Goal: Task Accomplishment & Management: Manage account settings

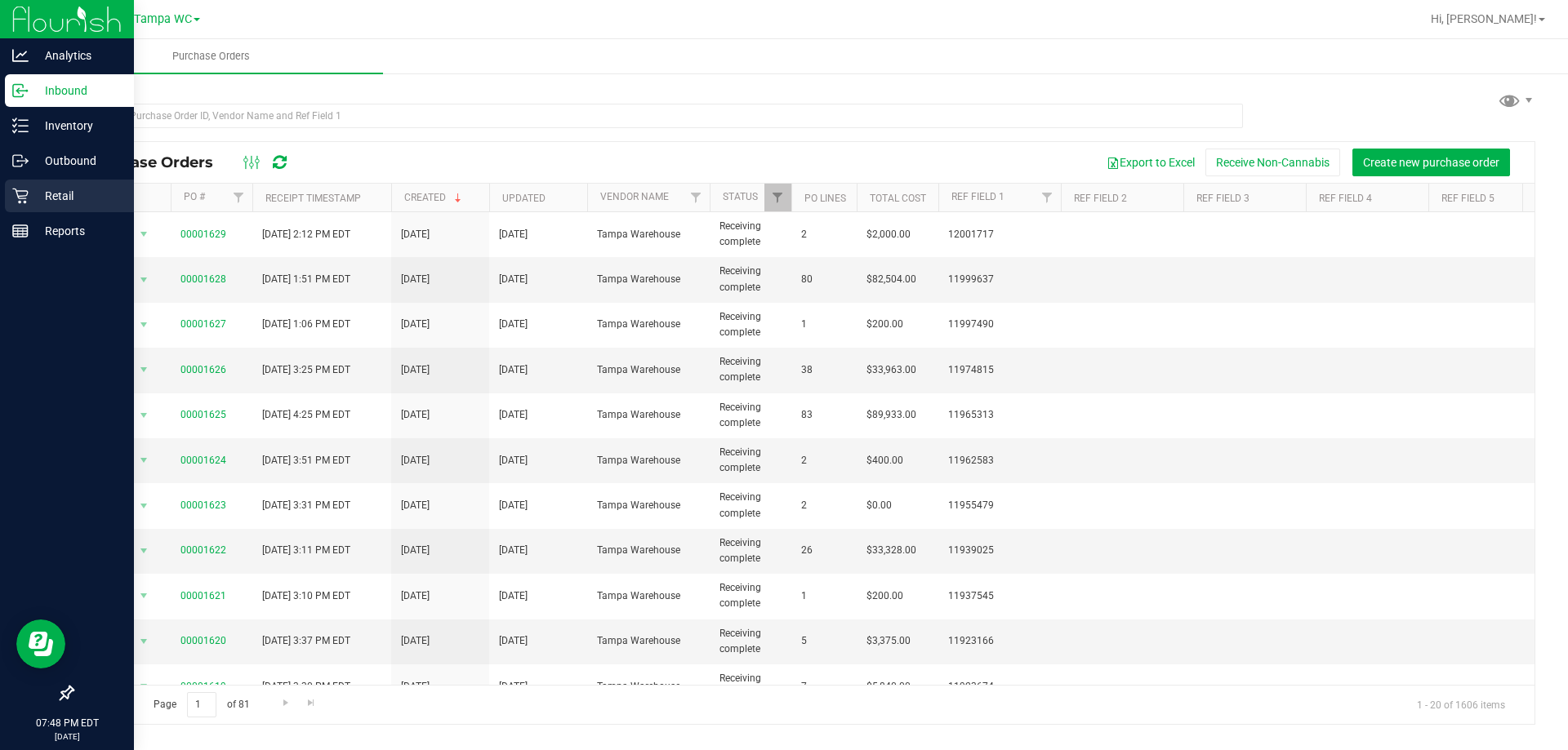
click at [29, 188] on p "Retail" at bounding box center [77, 196] width 98 height 20
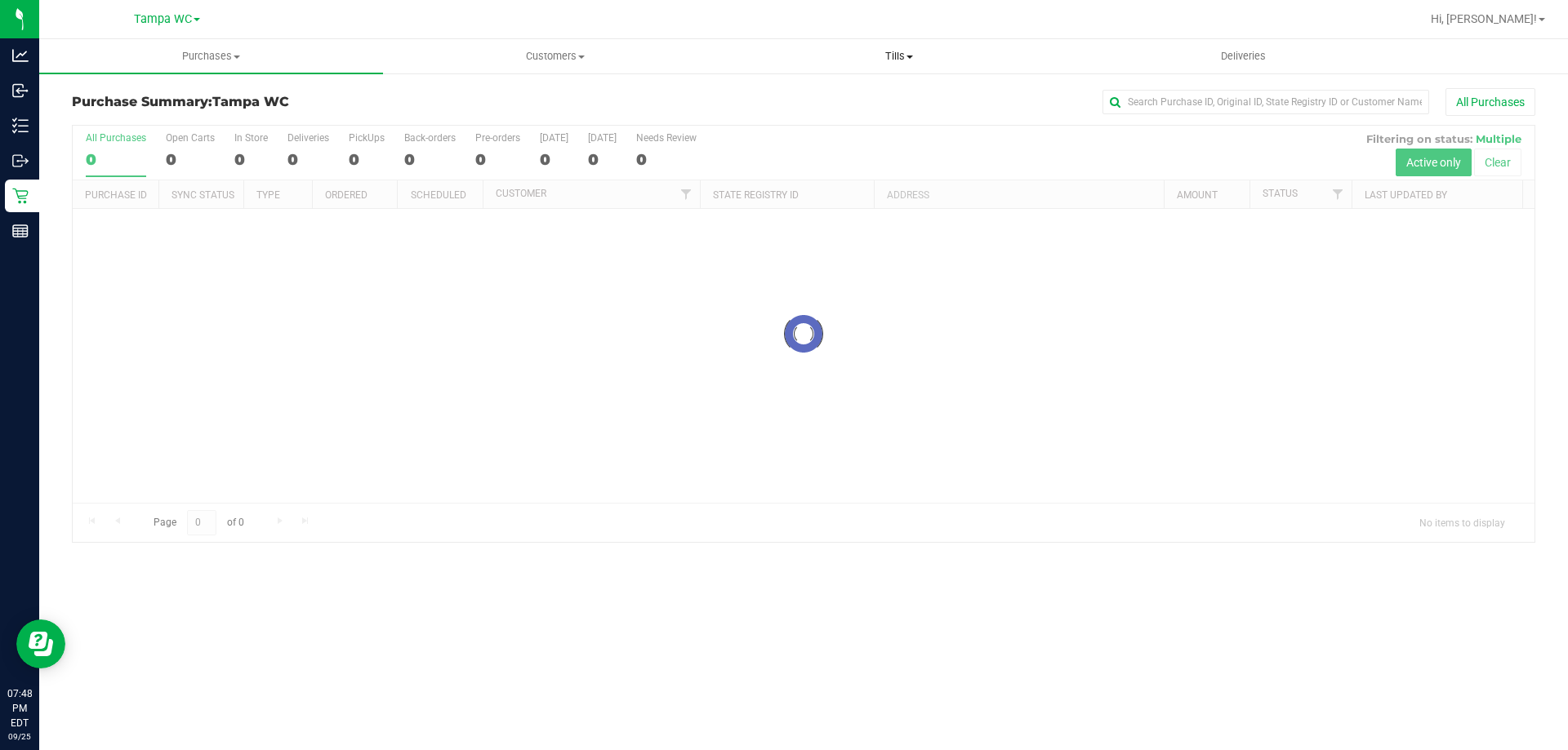
click at [908, 57] on span at bounding box center [910, 57] width 6 height 4
click at [868, 107] on li "Manage tills" at bounding box center [899, 98] width 344 height 20
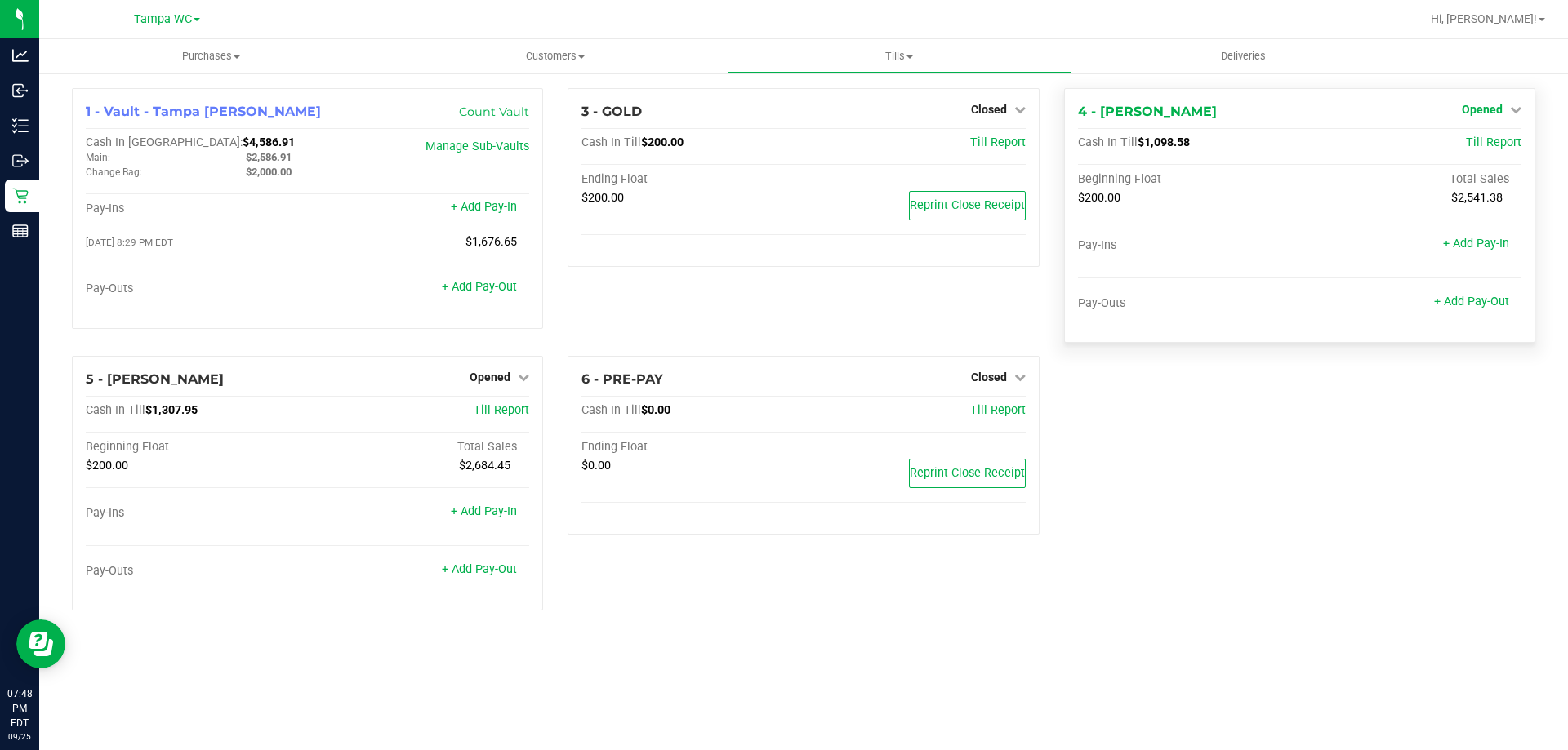
click at [1488, 107] on span "Opened" at bounding box center [1483, 109] width 41 height 13
click at [1473, 137] on link "Close Till" at bounding box center [1484, 143] width 44 height 13
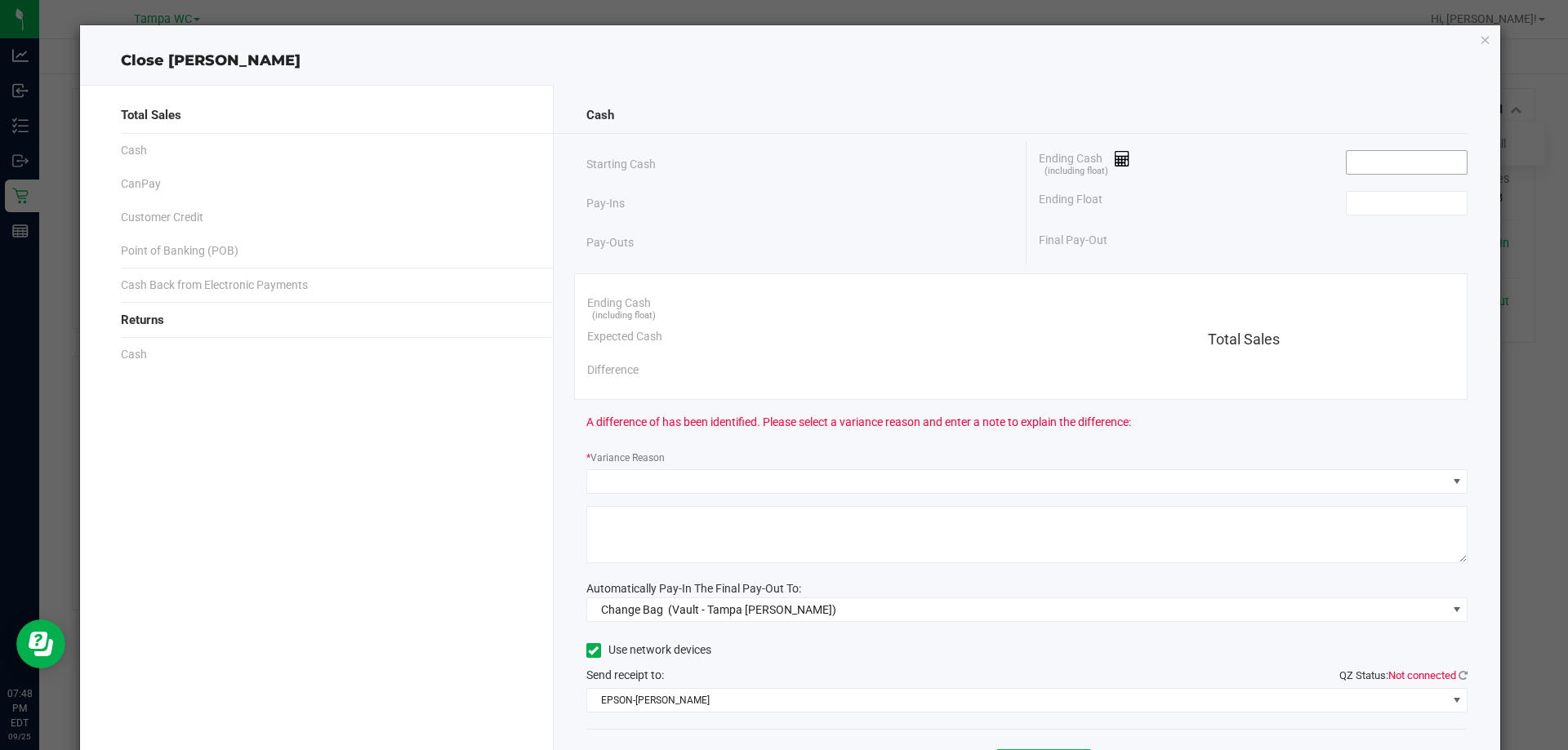
click at [1377, 160] on input at bounding box center [1407, 163] width 120 height 23
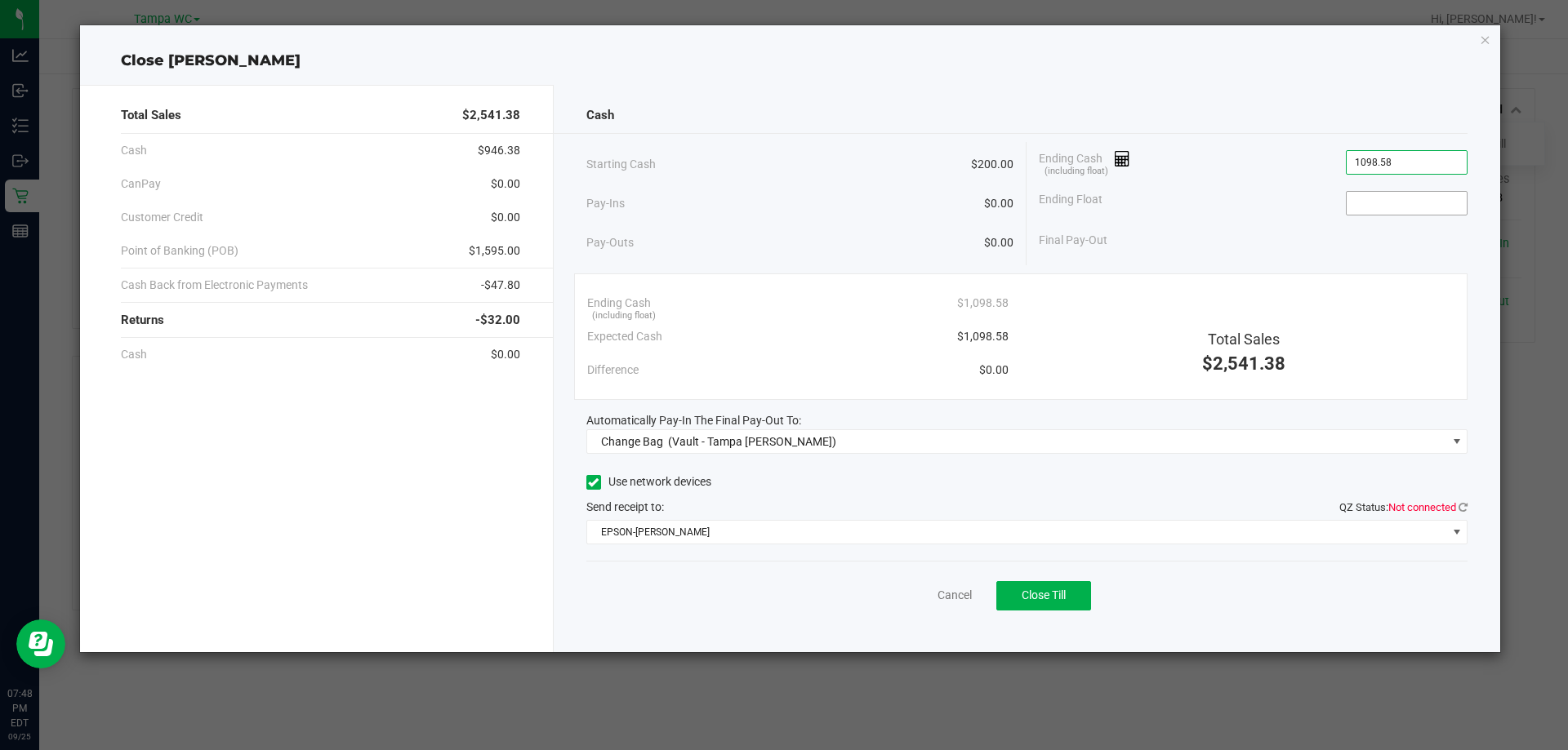
type input "$1,098.58"
click at [1434, 193] on input at bounding box center [1407, 203] width 120 height 23
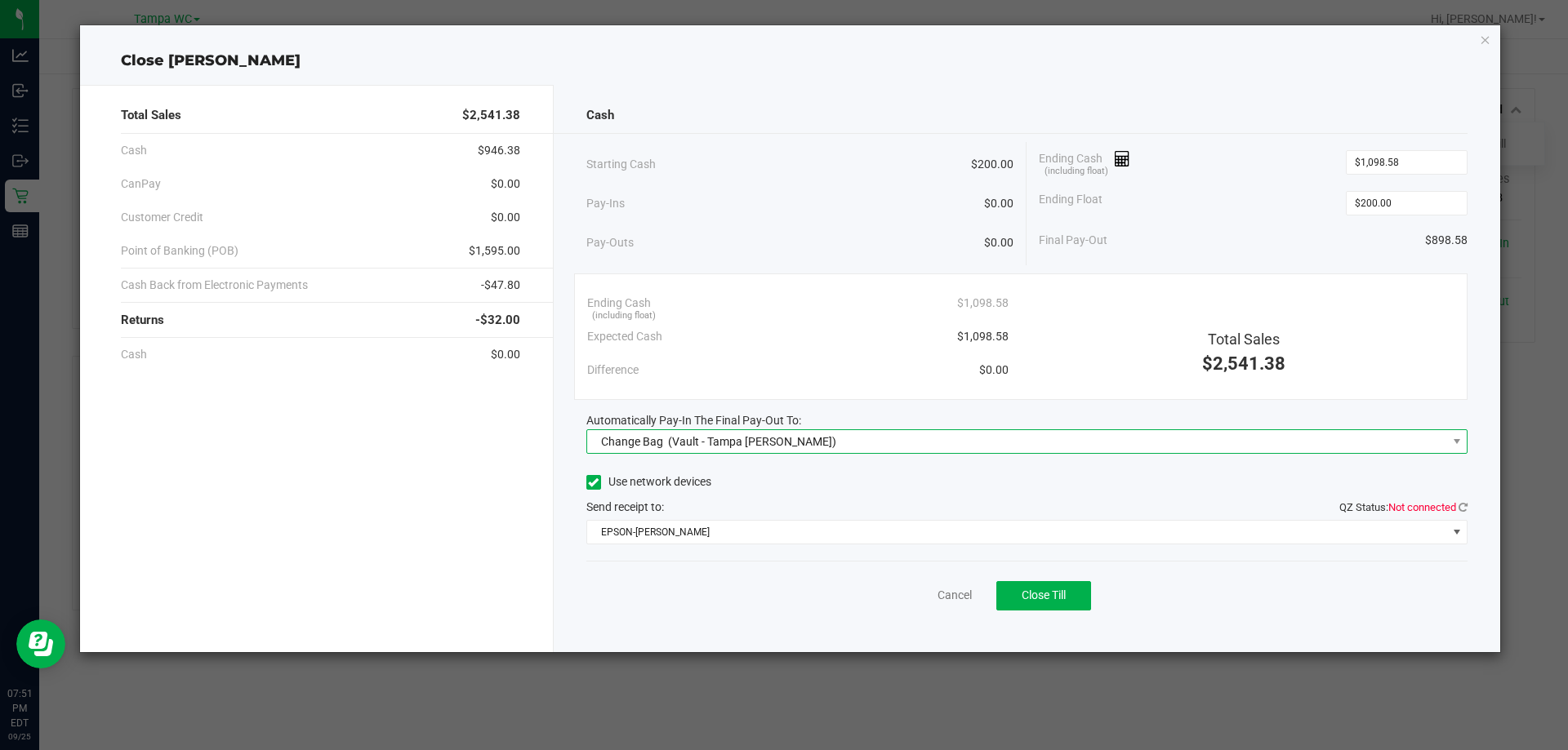
click at [671, 442] on span "(Vault - Tampa [PERSON_NAME])" at bounding box center [752, 441] width 168 height 13
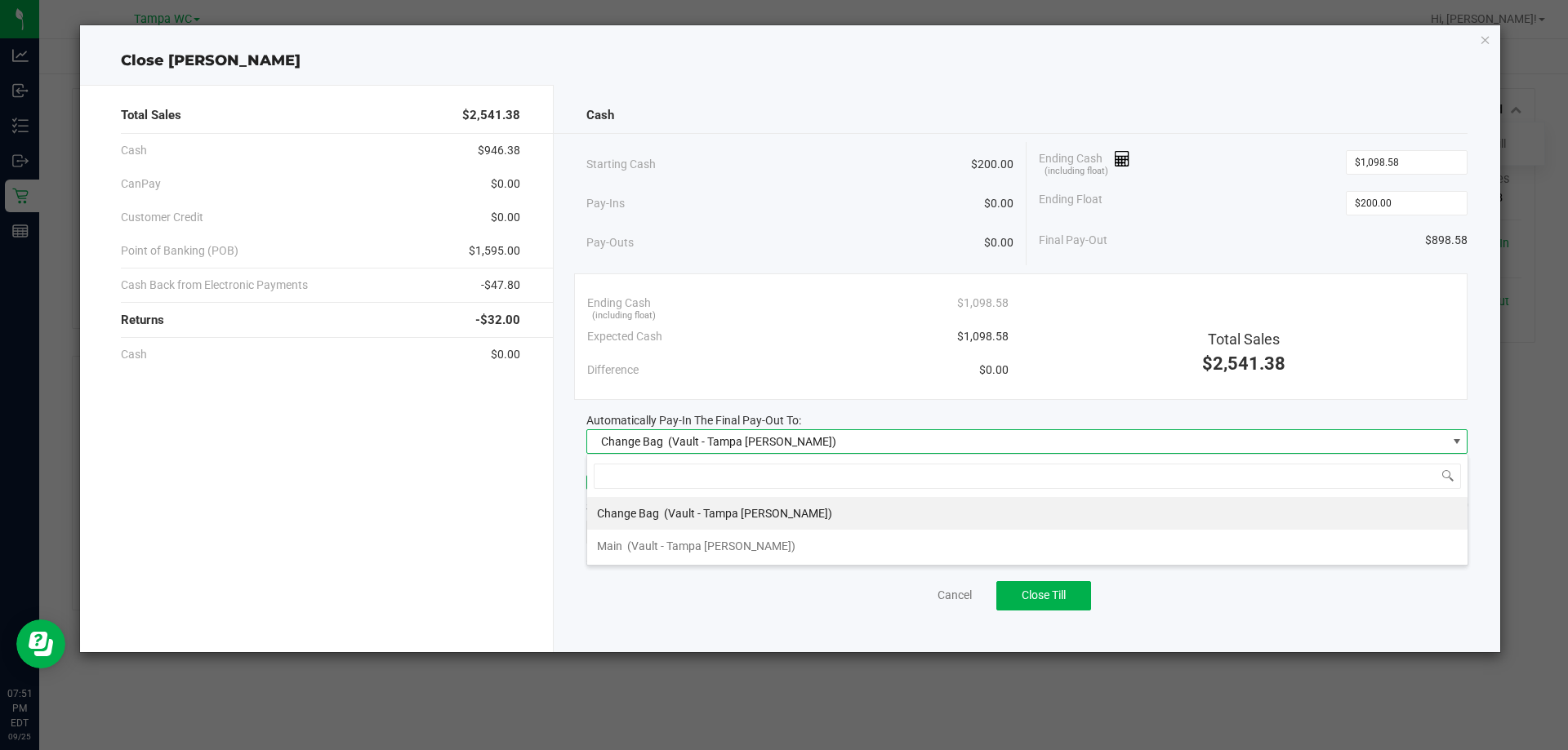
scroll to position [24, 881]
click at [704, 538] on div "Main (Vault - Tampa Fowler)" at bounding box center [697, 546] width 199 height 30
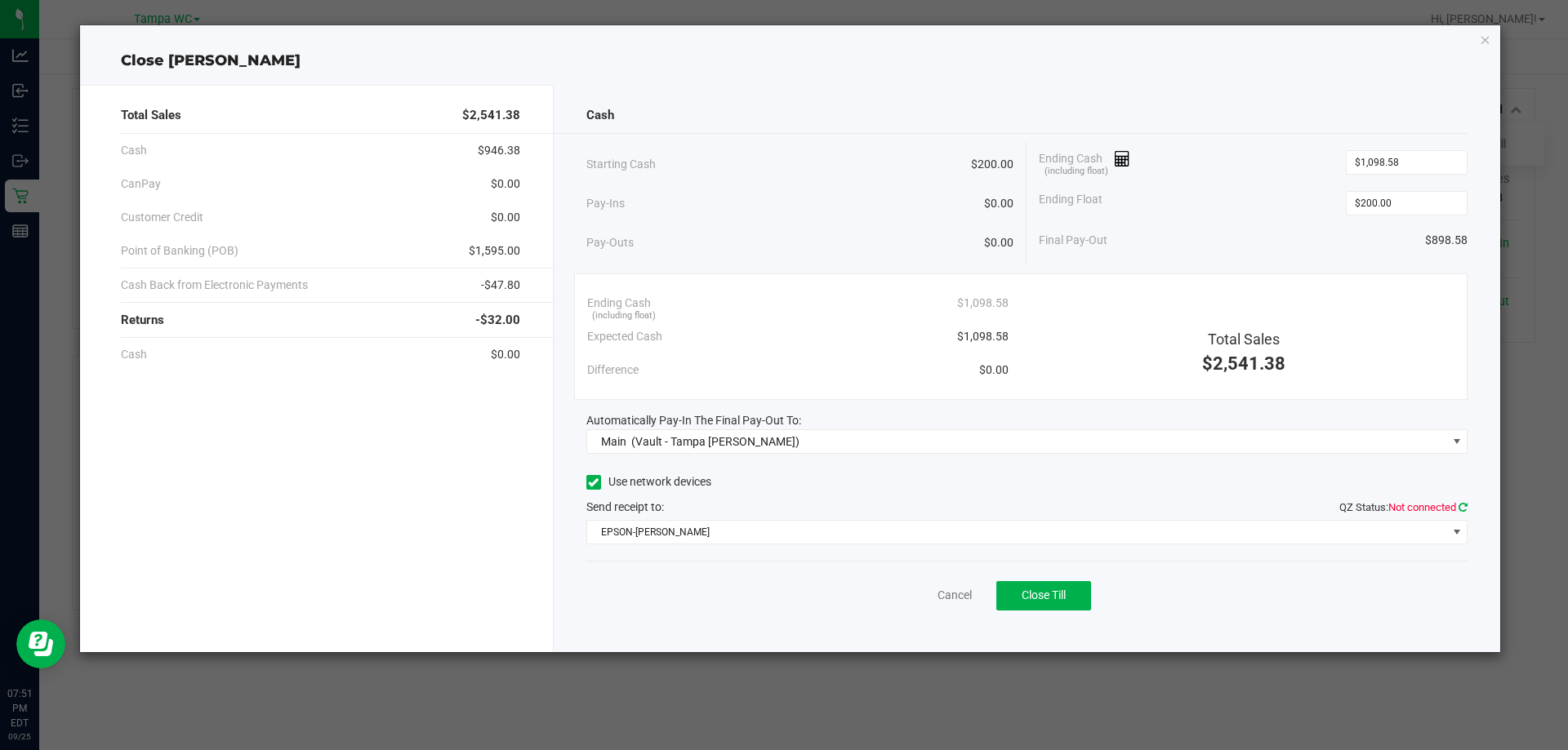
click at [1464, 508] on icon at bounding box center [1463, 507] width 9 height 11
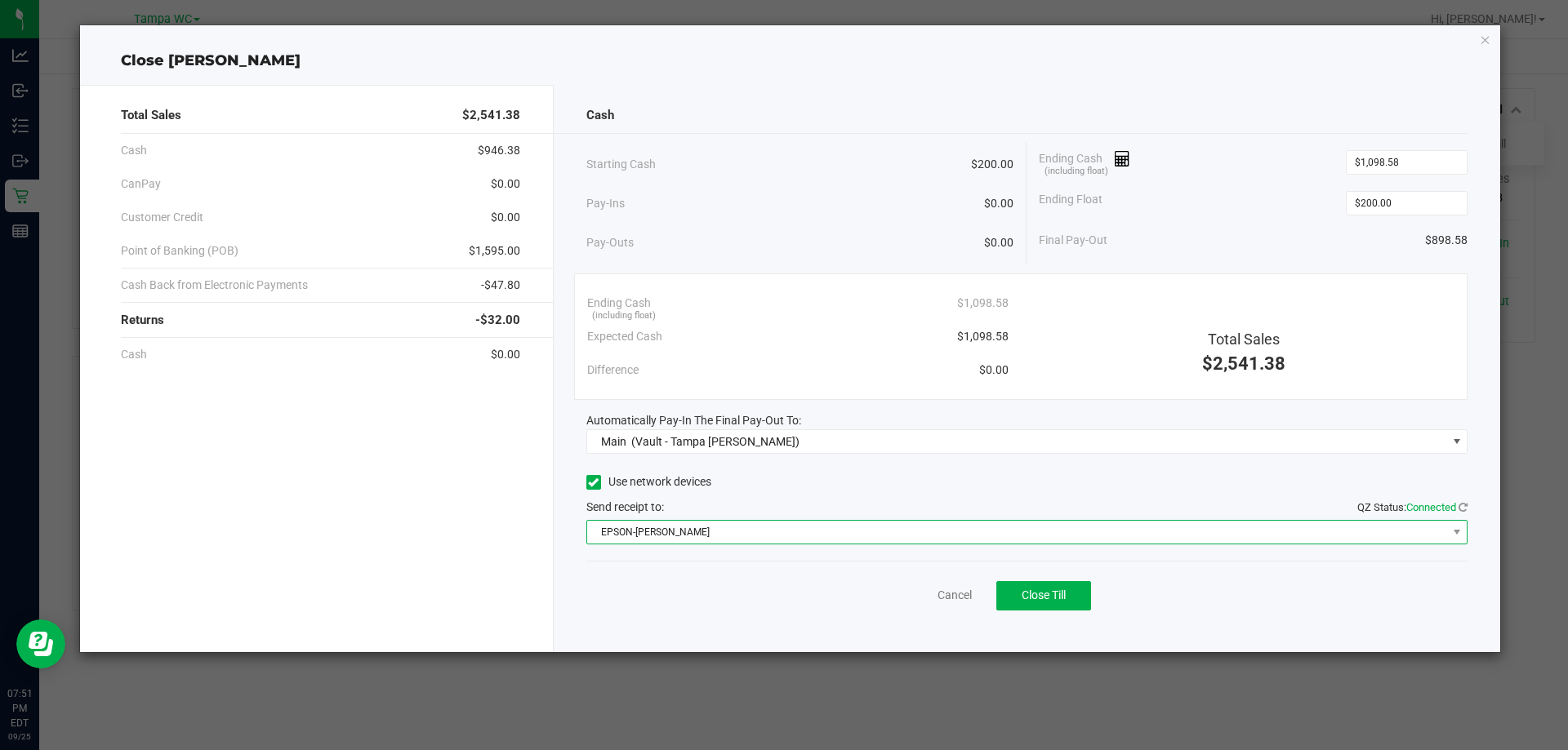
click at [1375, 537] on span "EPSON-DAVIS-BISBAL" at bounding box center [1017, 533] width 861 height 23
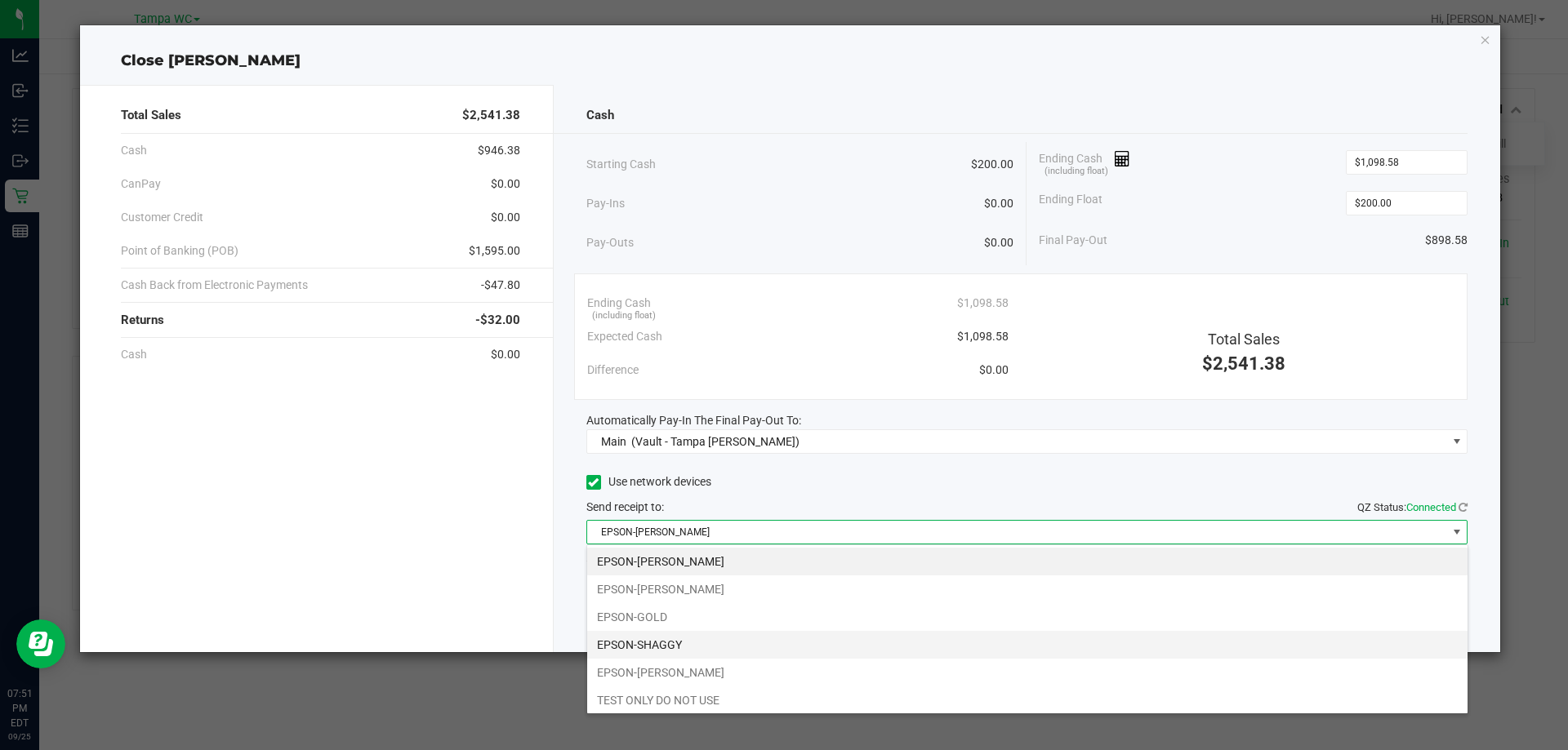
click at [780, 644] on li "EPSON-SHAGGY" at bounding box center [1027, 644] width 880 height 28
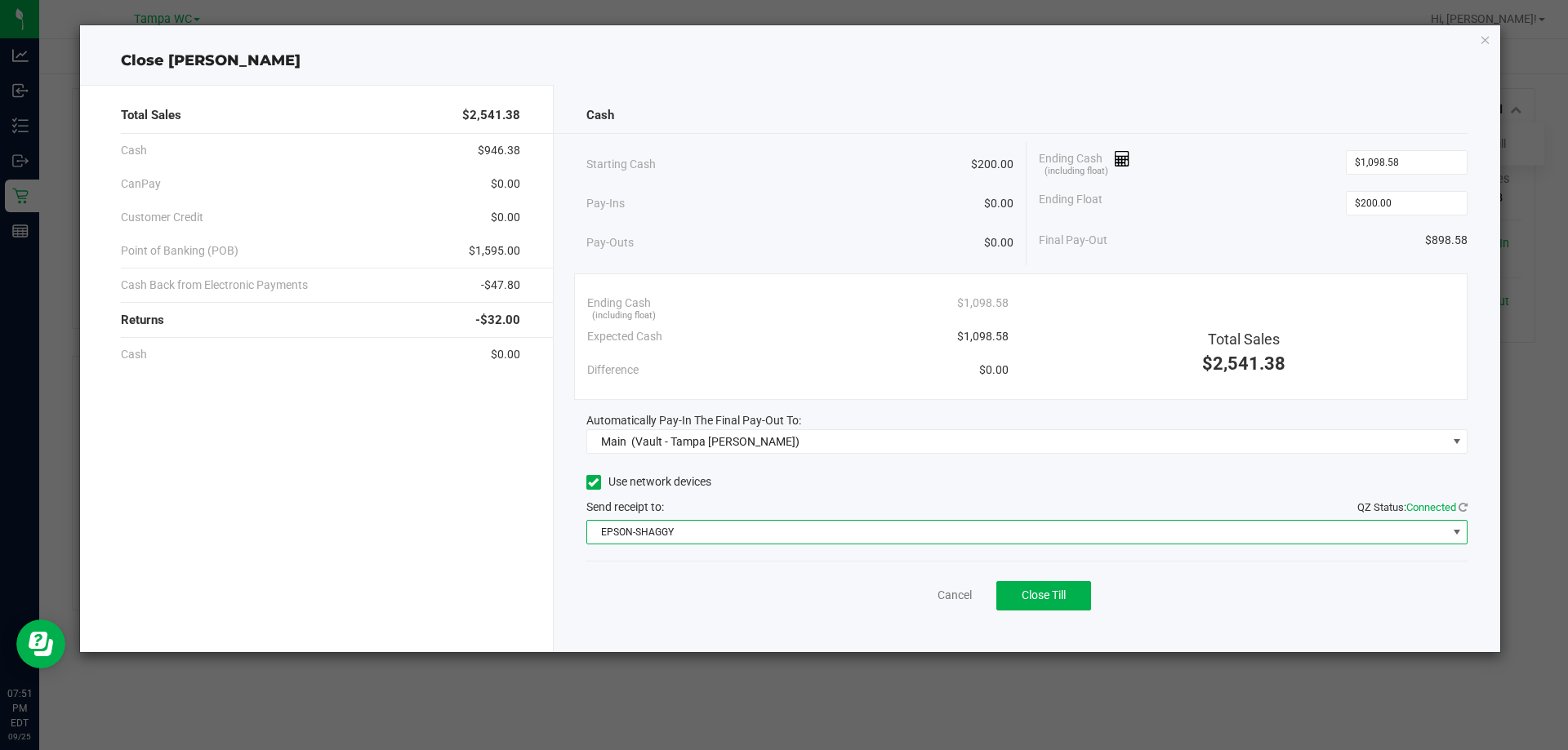
click at [860, 627] on div "Cash Starting Cash $200.00 Pay-Ins $0.00 Pay-Outs $0.00 Ending Cash (including …" at bounding box center [1027, 369] width 947 height 567
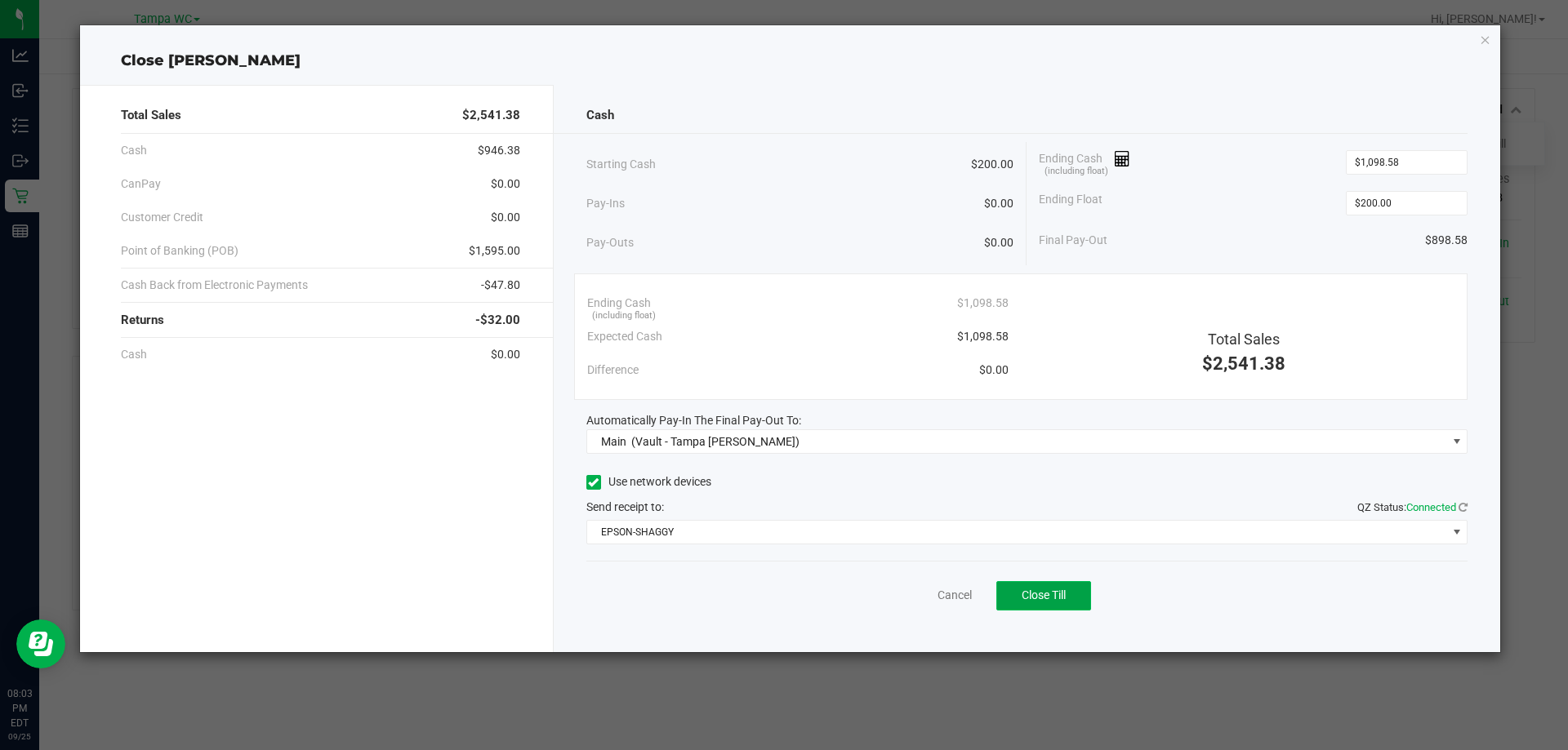
click at [1068, 601] on button "Close Till" at bounding box center [1044, 595] width 95 height 30
type input "$200.00"
click at [919, 582] on div "Dismiss Reprint Closing Receipt" at bounding box center [1027, 592] width 882 height 63
click at [918, 588] on link "Dismiss" at bounding box center [919, 595] width 39 height 17
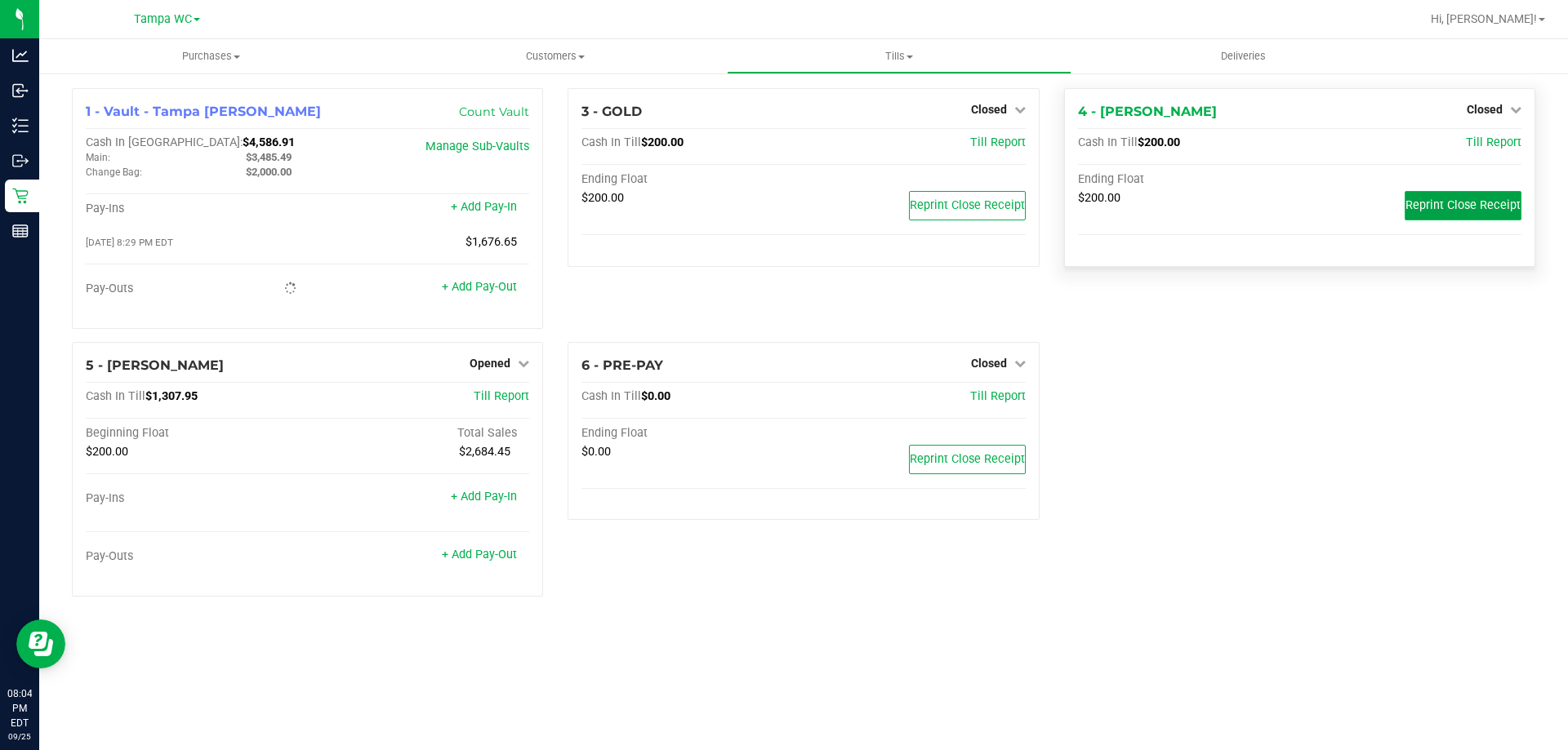
click at [1449, 200] on span "Reprint Close Receipt" at bounding box center [1463, 206] width 116 height 14
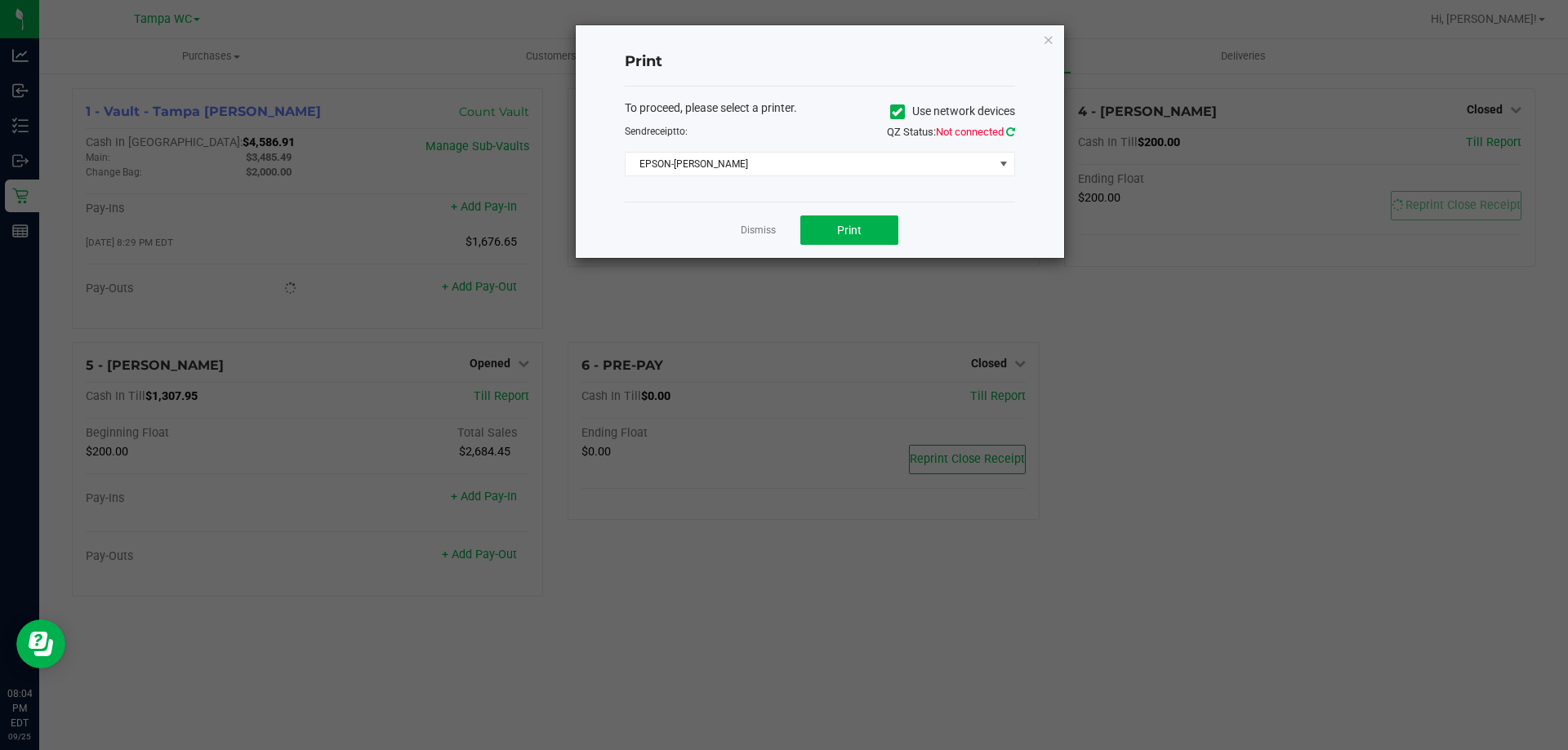
click at [1008, 130] on icon at bounding box center [1011, 132] width 9 height 11
click at [799, 158] on span "EPSON-DAVIS-BISBAL" at bounding box center [810, 165] width 368 height 23
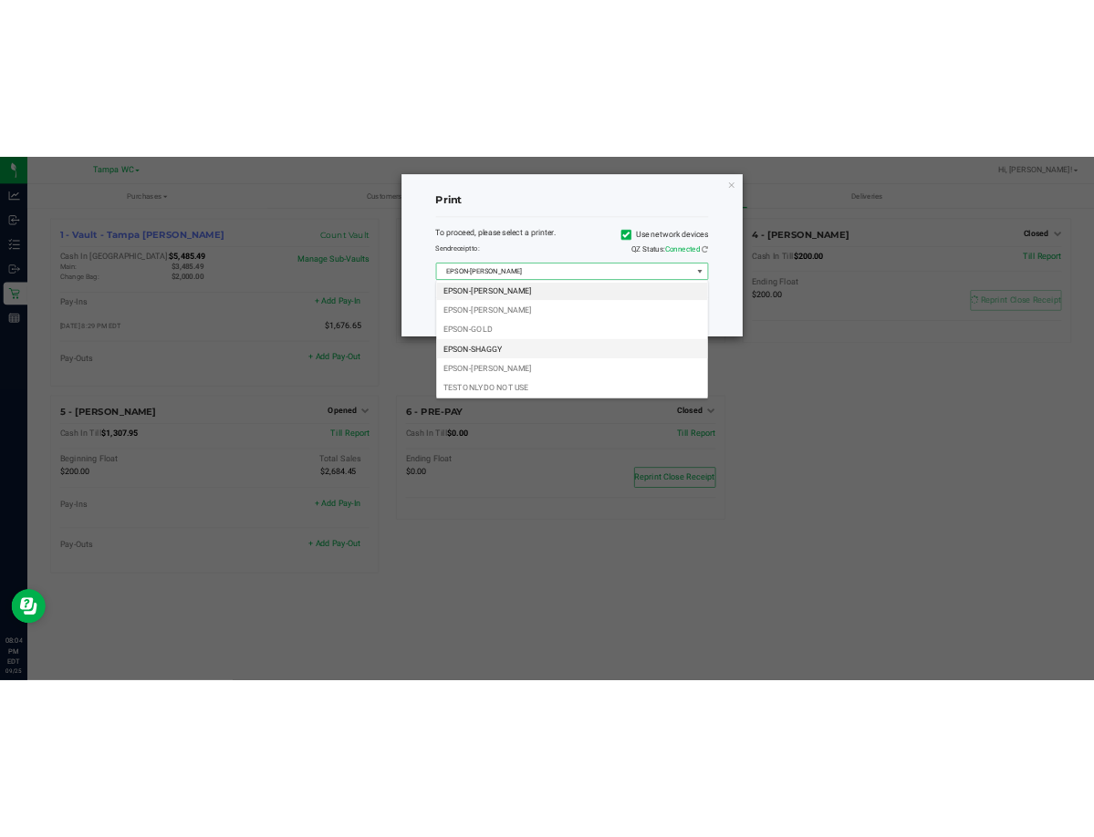
scroll to position [4, 0]
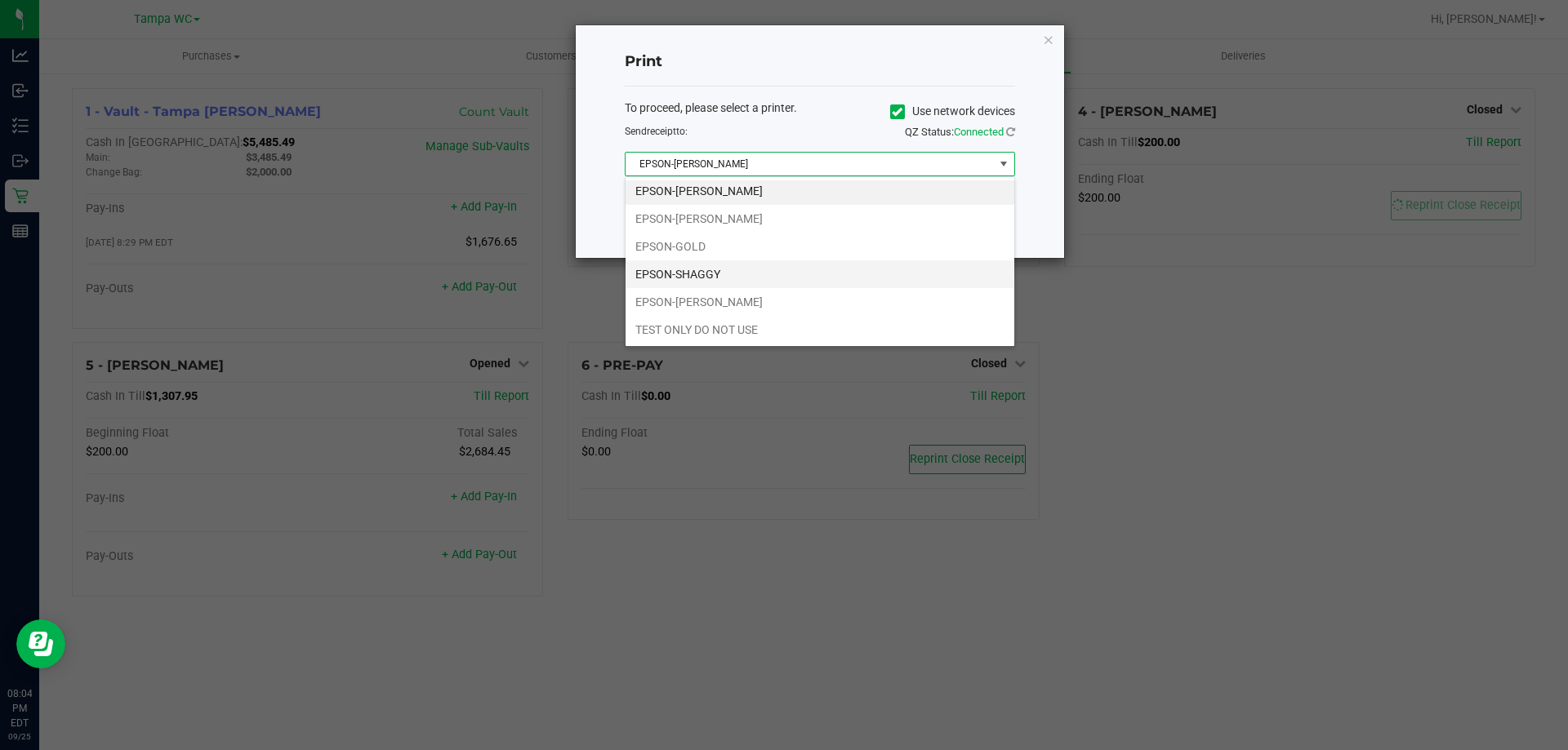
click at [721, 268] on li "EPSON-SHAGGY" at bounding box center [820, 274] width 389 height 28
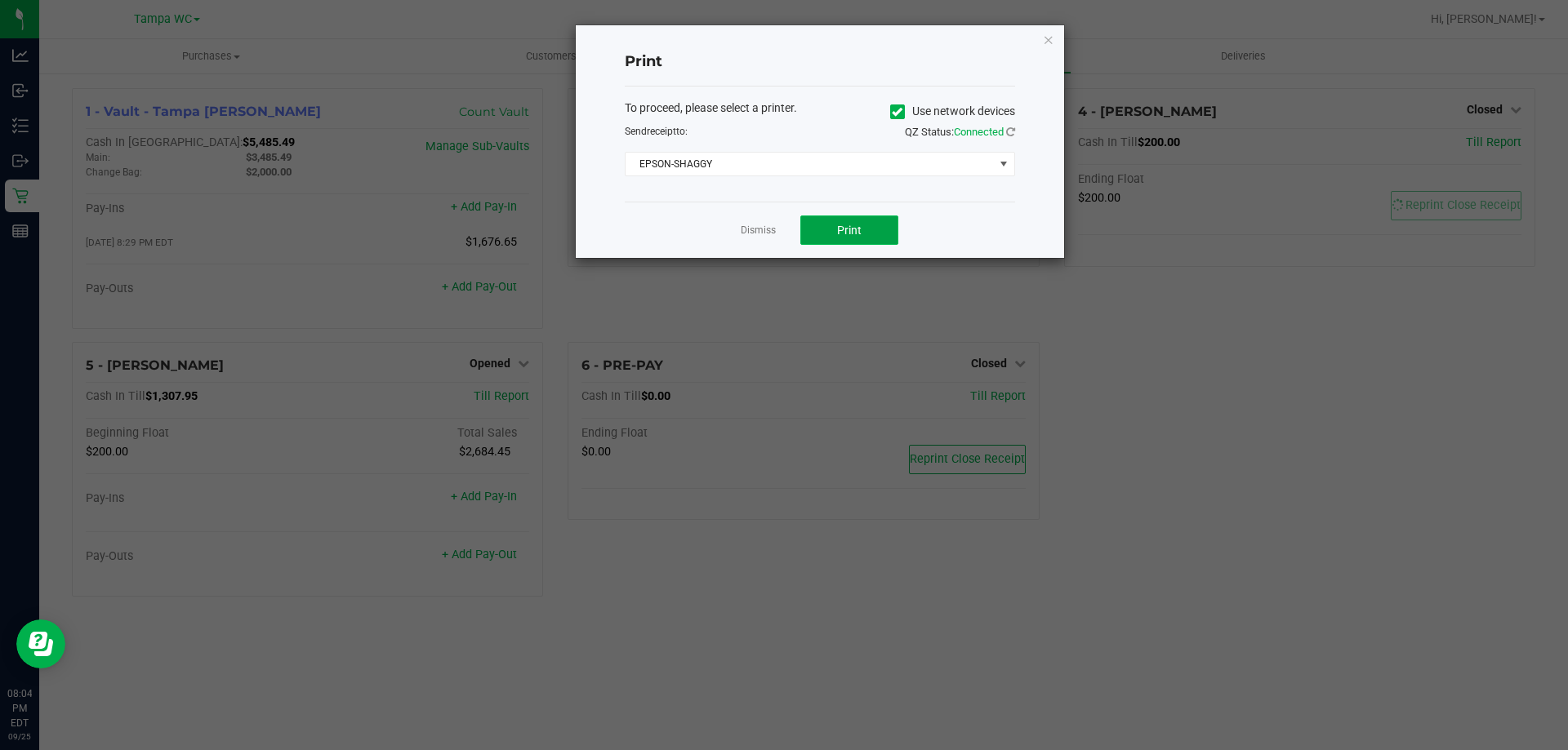
click at [814, 223] on button "Print" at bounding box center [849, 230] width 98 height 30
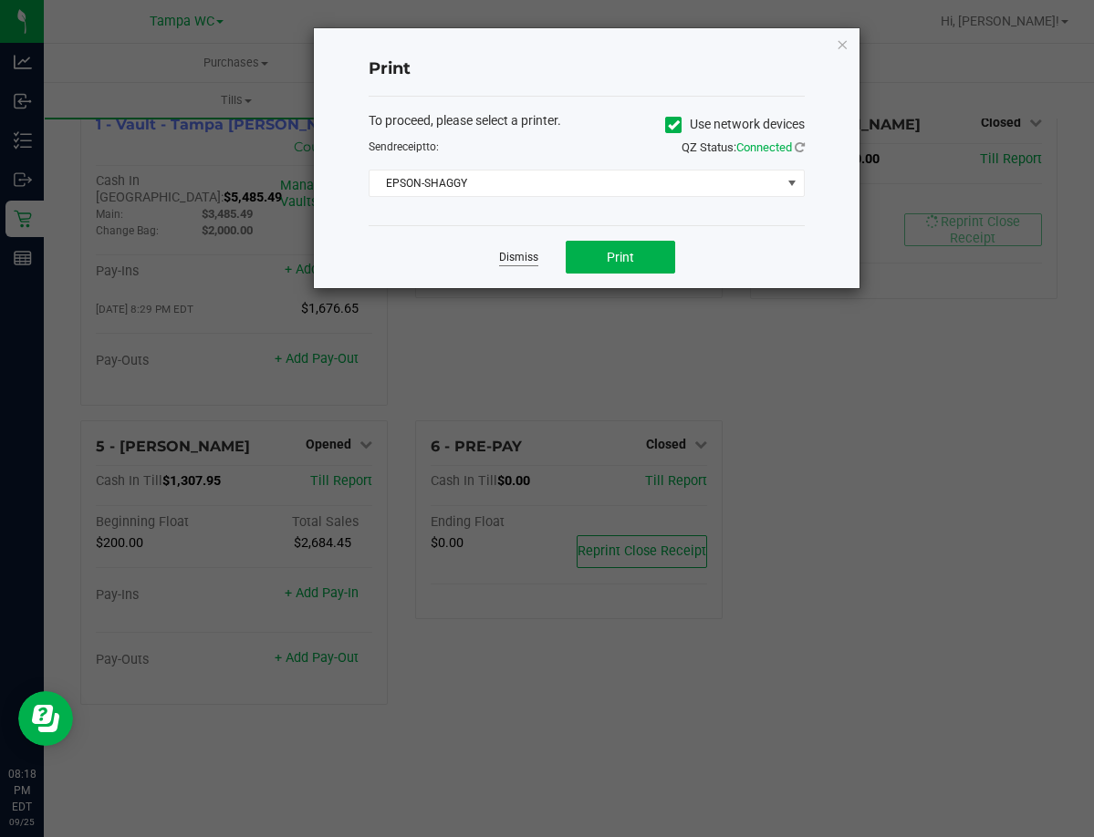
click at [525, 250] on link "Dismiss" at bounding box center [518, 258] width 39 height 16
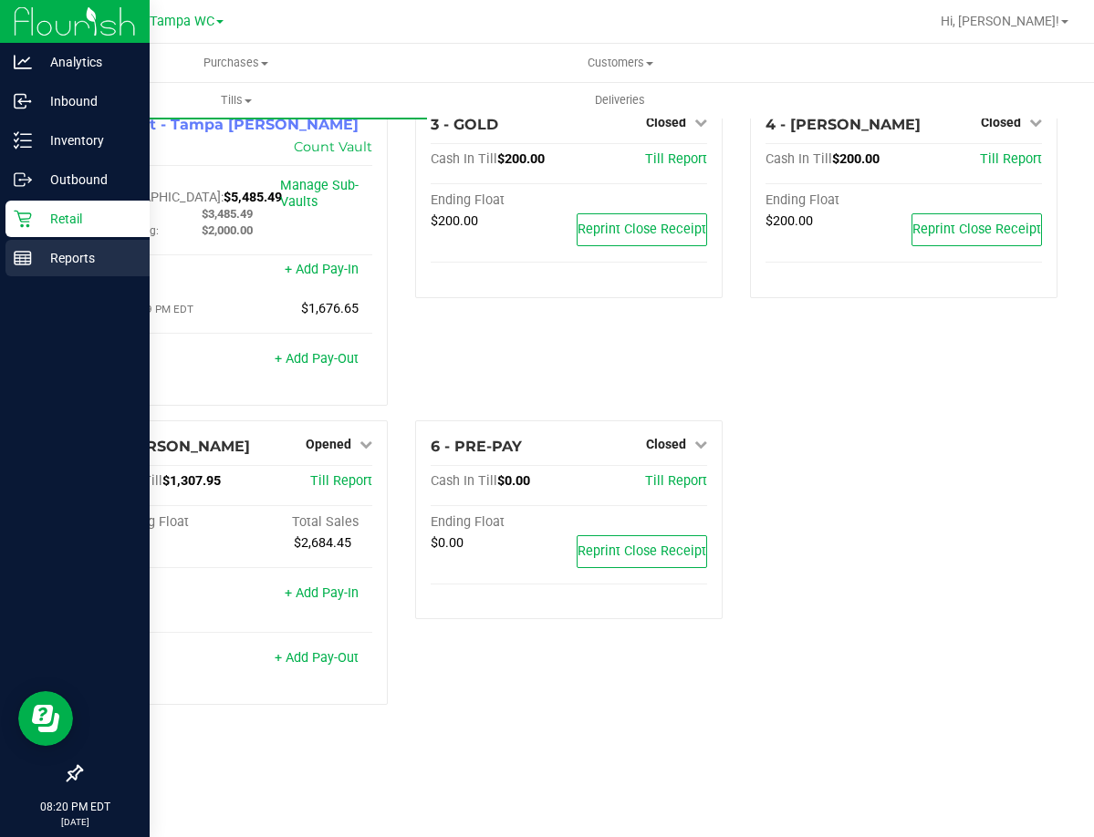
click at [20, 259] on line at bounding box center [20, 259] width 0 height 9
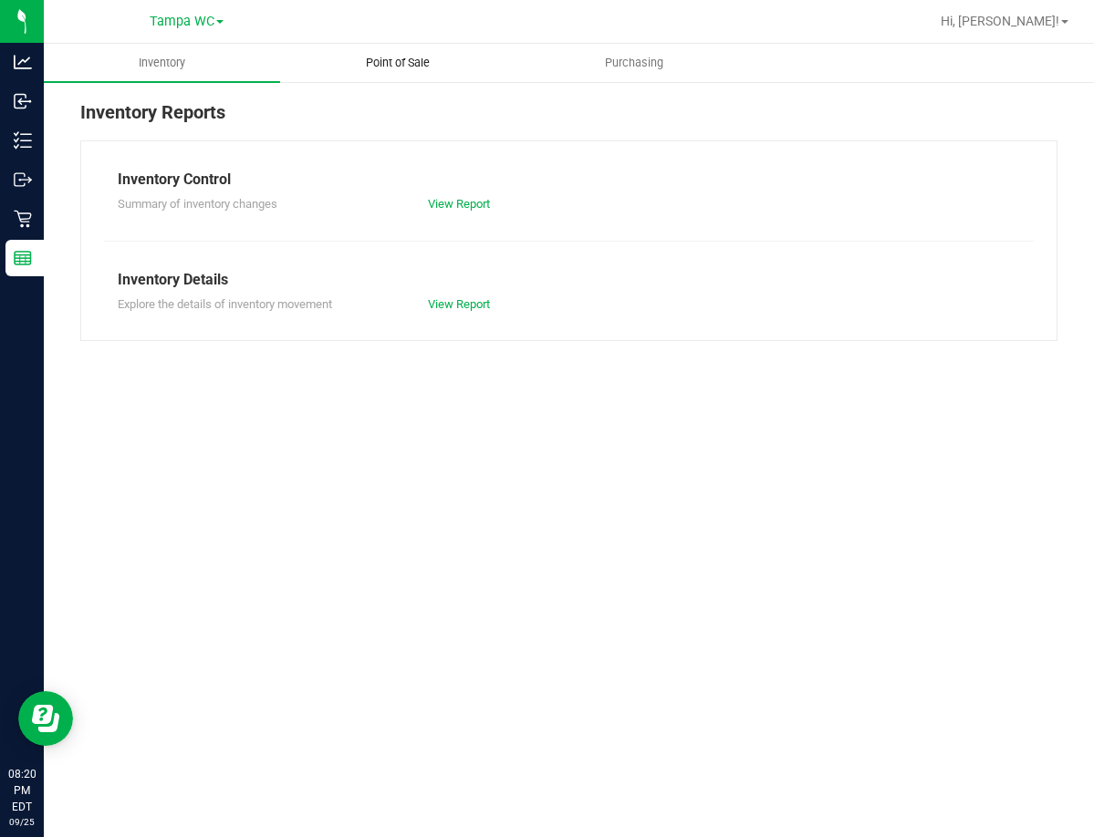
click at [447, 52] on uib-tab-heading "Point of Sale" at bounding box center [398, 63] width 234 height 36
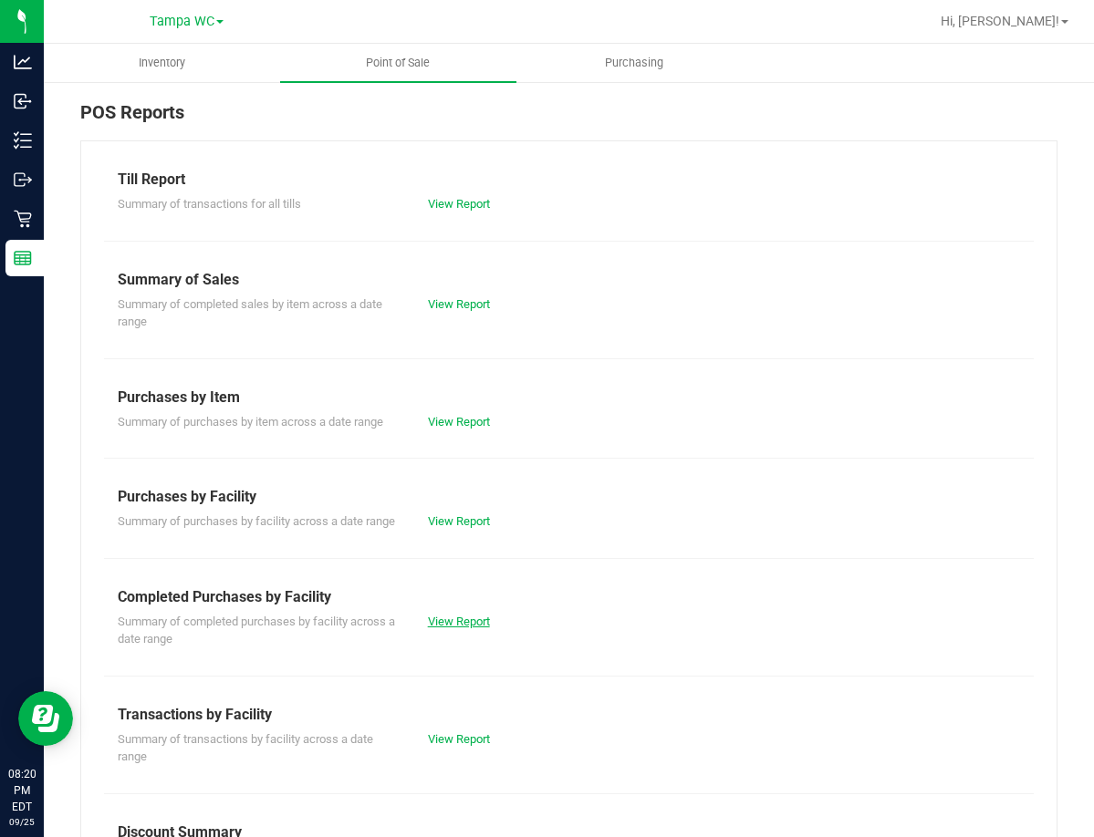
click at [475, 628] on link "View Report" at bounding box center [459, 622] width 62 height 14
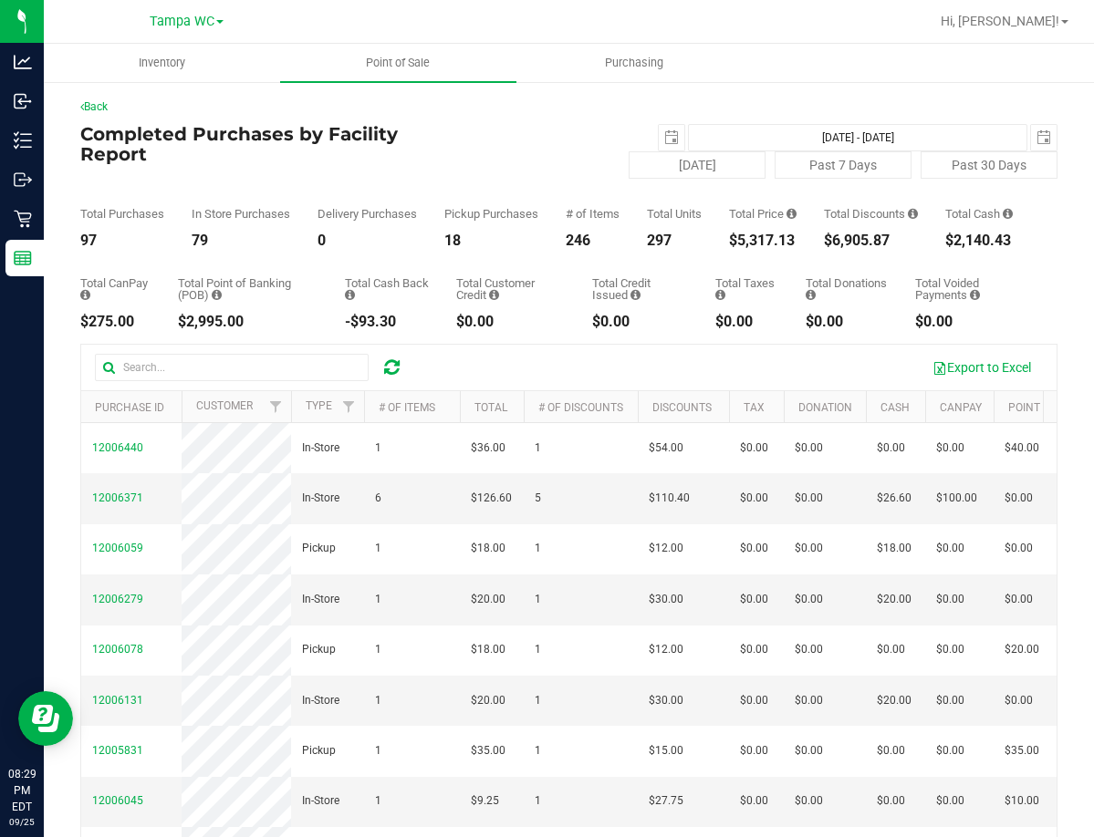
click at [485, 372] on div "Export to Excel" at bounding box center [731, 367] width 623 height 31
click at [779, 248] on div "$5,395.13" at bounding box center [763, 241] width 68 height 15
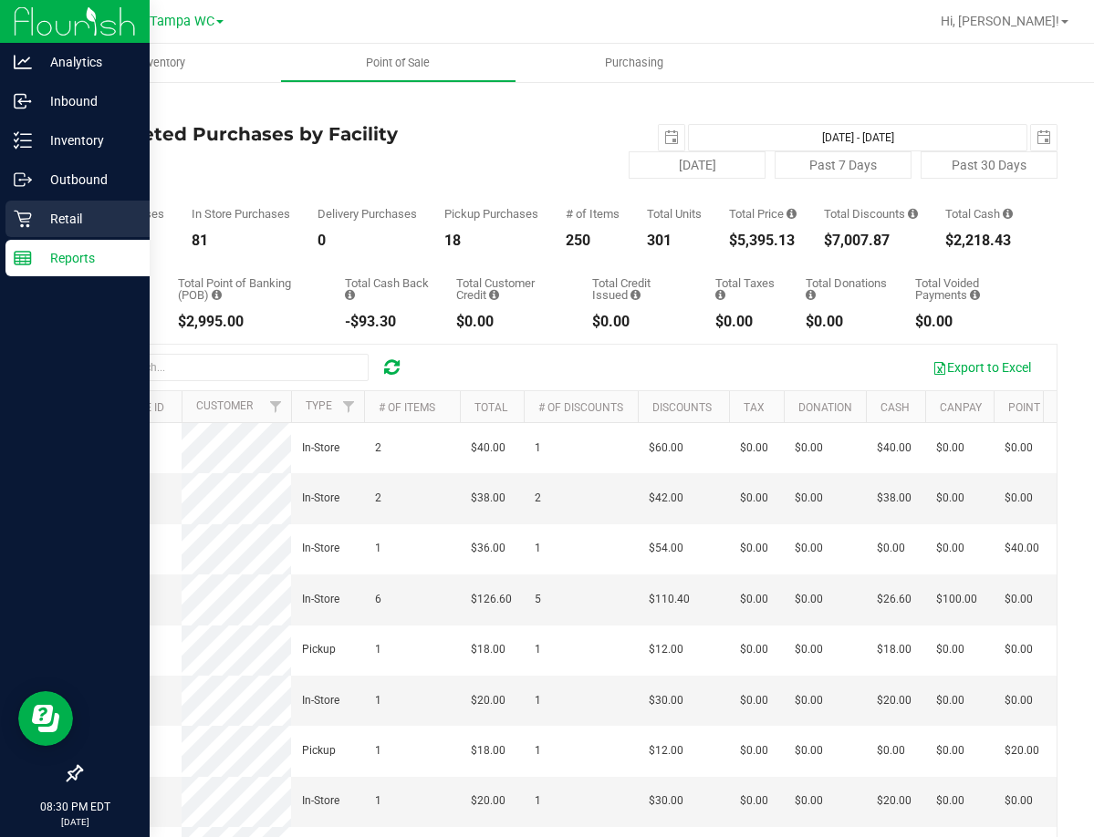
click at [15, 232] on div "Retail" at bounding box center [77, 219] width 144 height 36
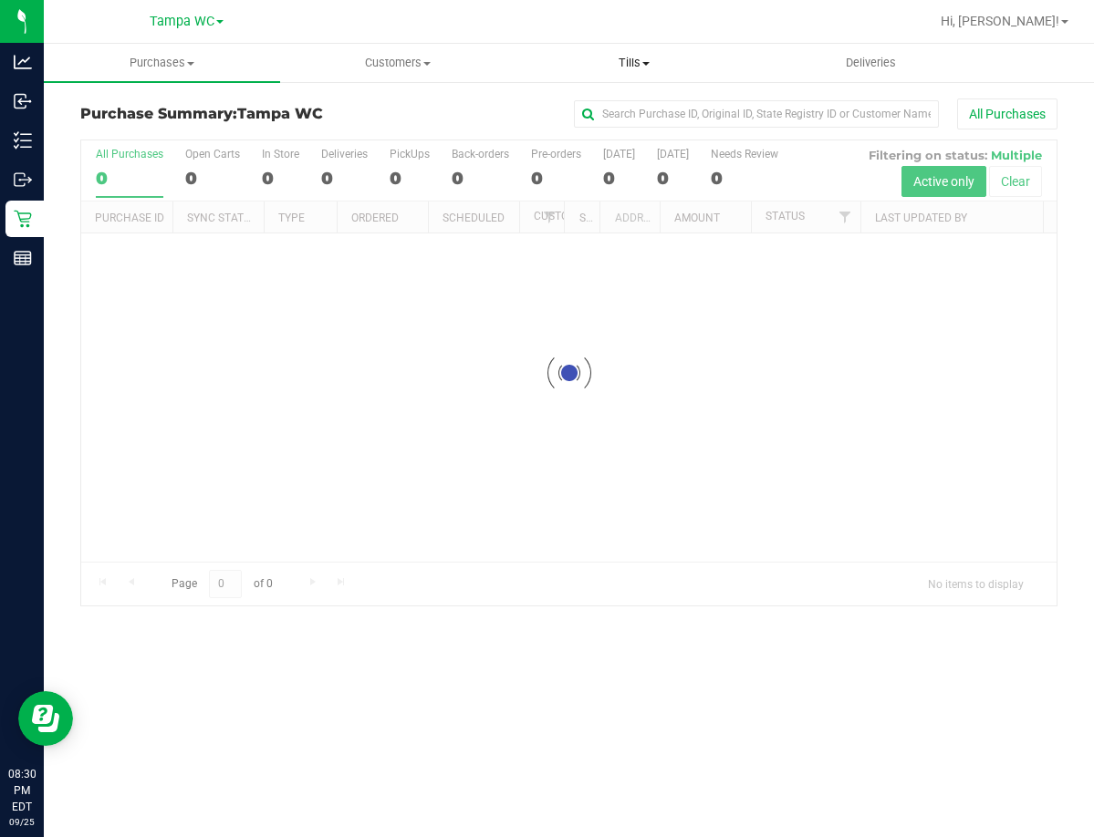
click at [637, 68] on span "Tills" at bounding box center [634, 63] width 234 height 16
click at [610, 102] on span "Manage tills" at bounding box center [577, 110] width 123 height 16
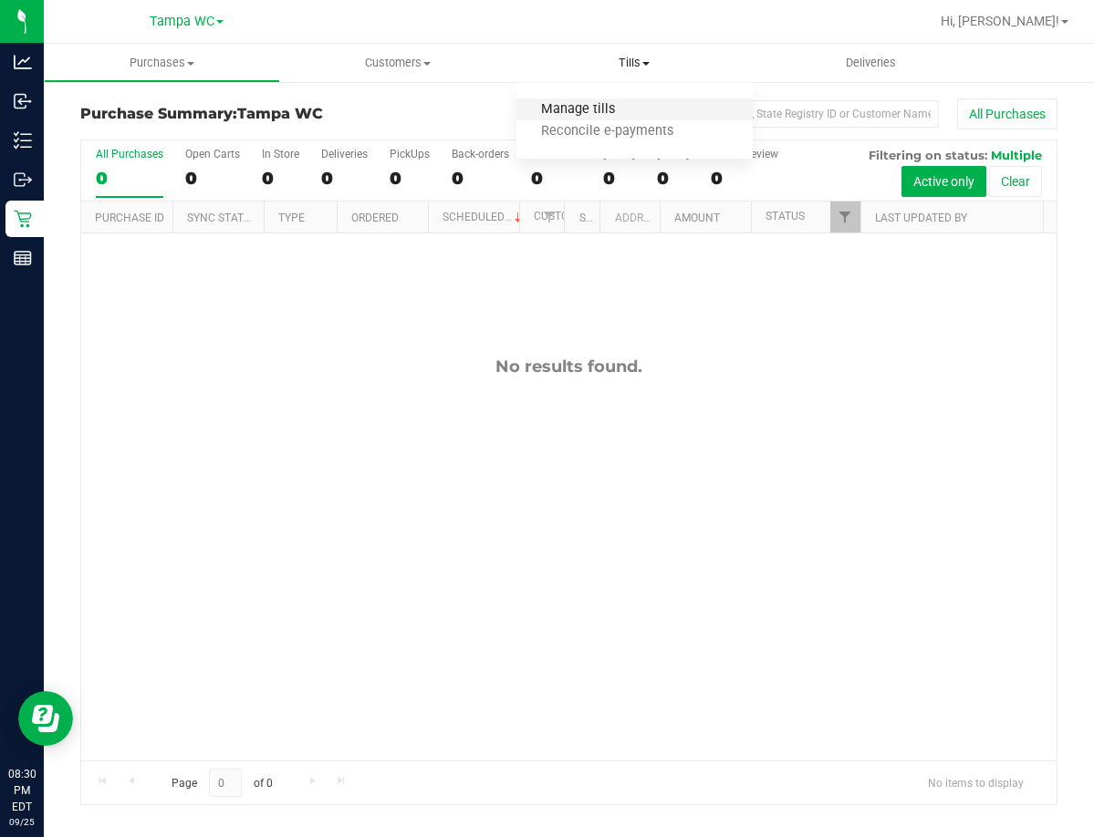
click at [571, 109] on span "Manage tills" at bounding box center [577, 110] width 123 height 16
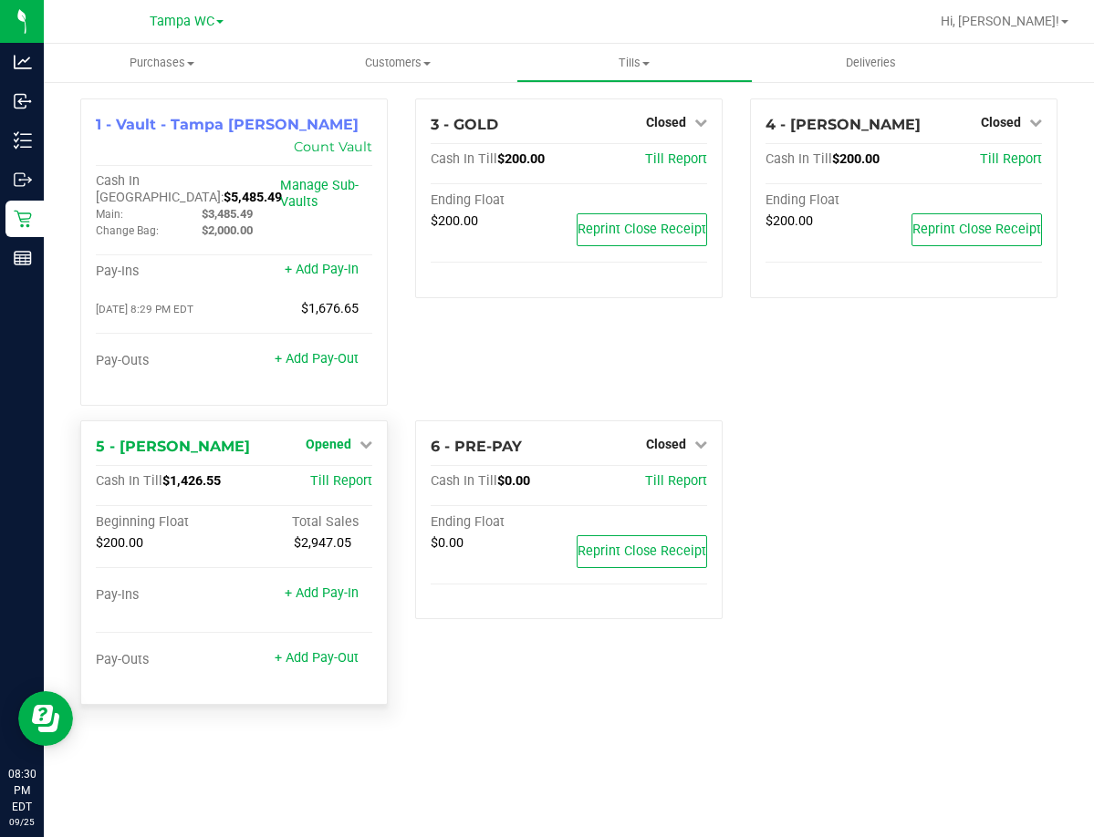
click at [354, 437] on link "Opened" at bounding box center [339, 444] width 67 height 15
click at [329, 628] on div "+ Add Pay-Out" at bounding box center [317, 647] width 84 height 39
click at [346, 474] on link "Close Till" at bounding box center [330, 481] width 49 height 15
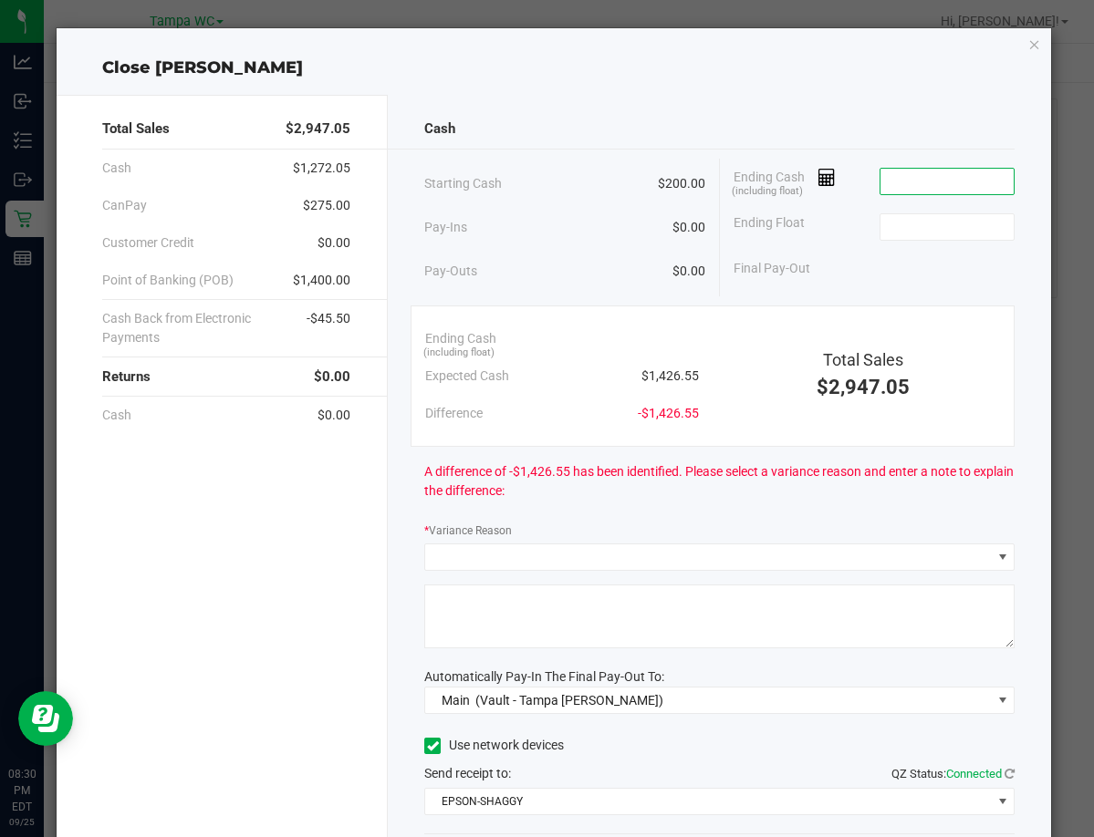
click at [918, 186] on input at bounding box center [947, 182] width 134 height 26
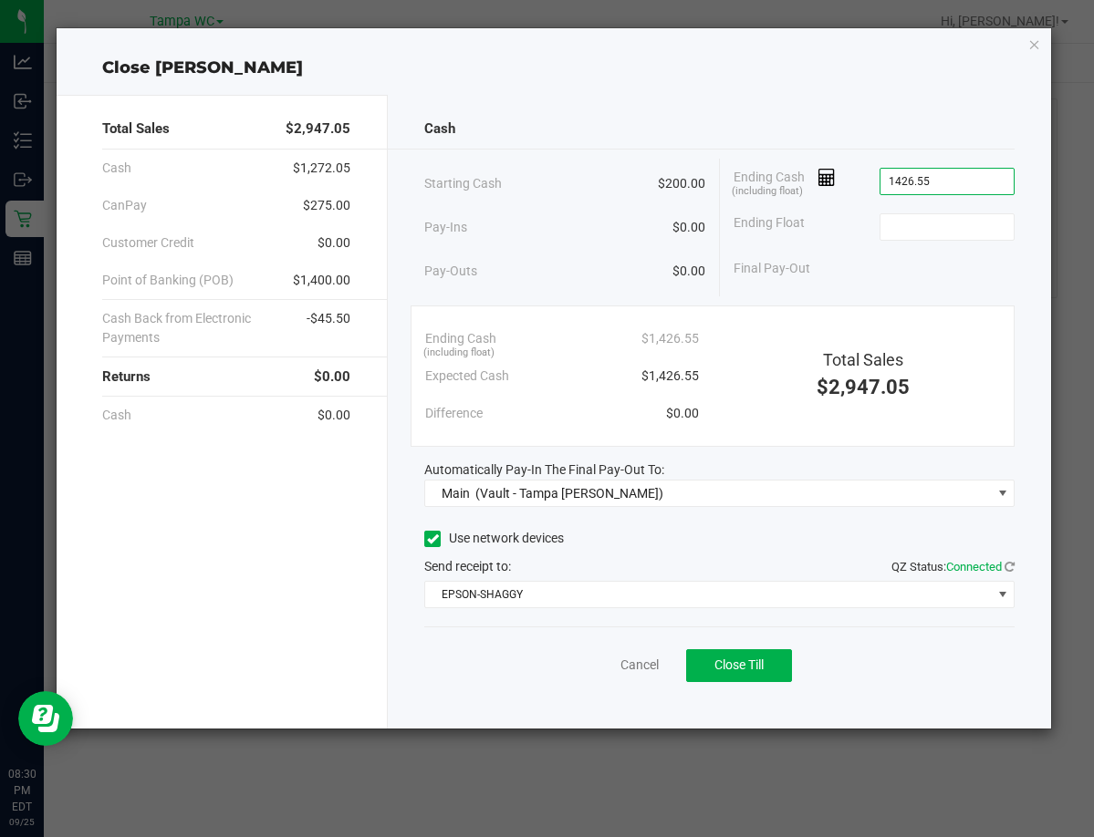
type input "$1,426.55"
type input "$200.00"
click at [690, 554] on div "Use network devices Send receipt to: QZ Status: Connected EPSON-SHAGGY" at bounding box center [719, 566] width 590 height 83
click at [741, 677] on button "Close Till" at bounding box center [739, 665] width 106 height 33
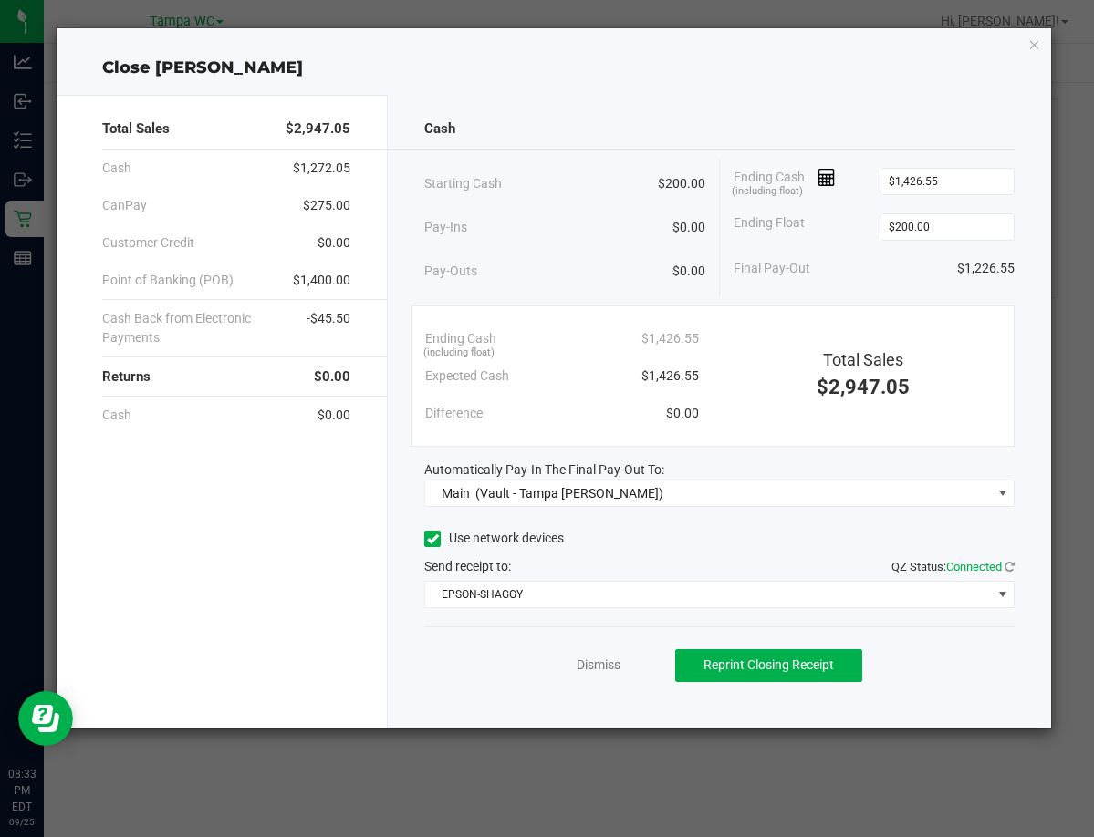
click at [629, 668] on div "Dismiss Reprint Closing Receipt" at bounding box center [719, 662] width 590 height 70
click at [608, 666] on link "Dismiss" at bounding box center [599, 665] width 44 height 19
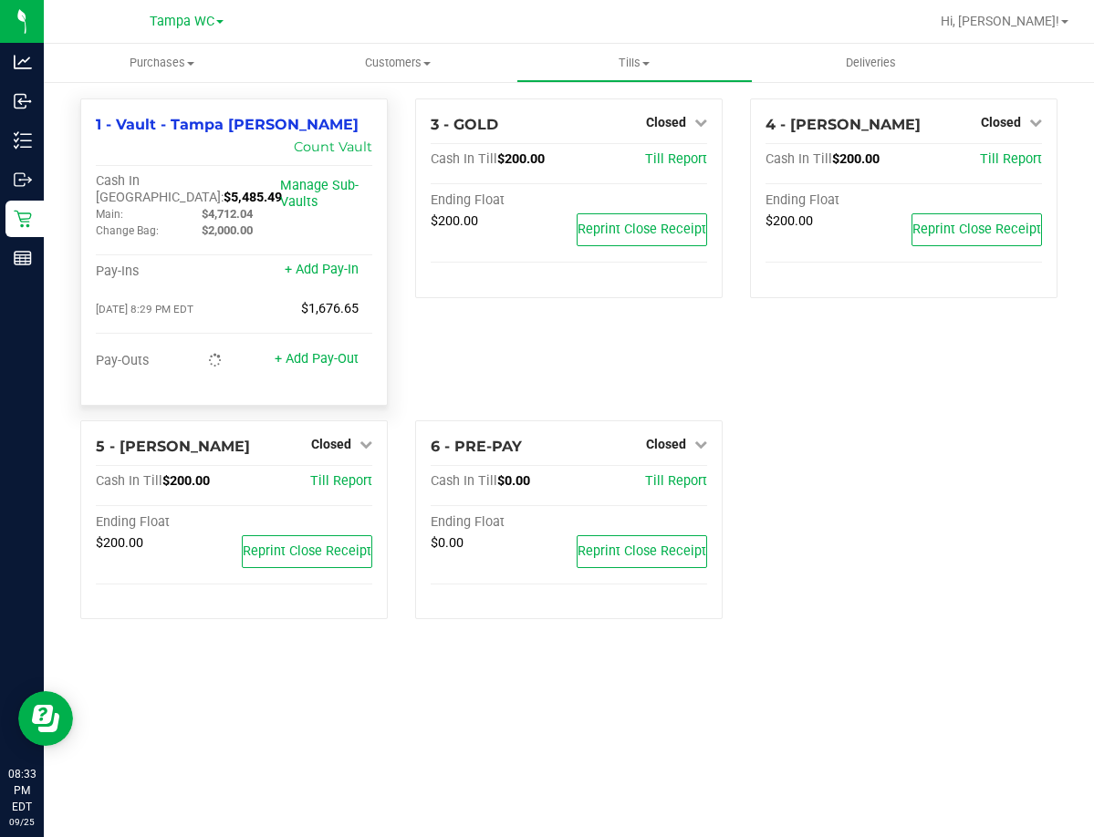
click at [231, 207] on span "$4,712.04" at bounding box center [227, 214] width 51 height 14
copy span "4,712.04"
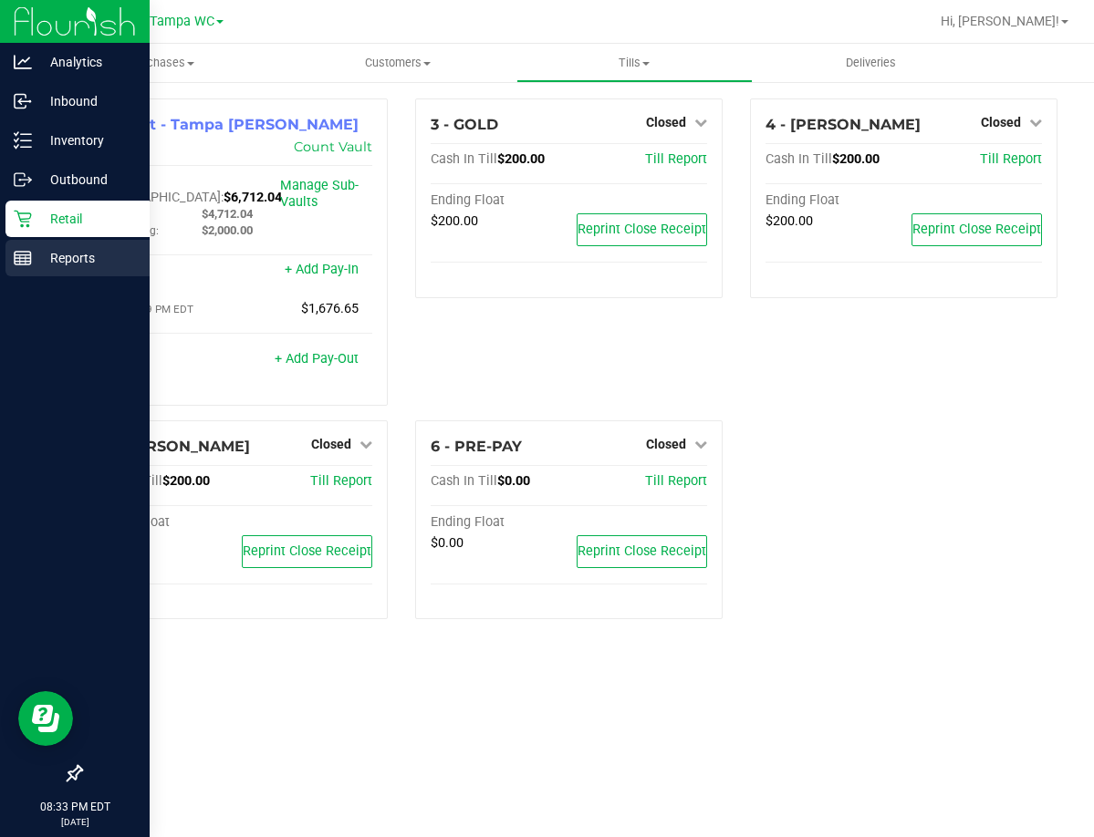
click at [40, 249] on p "Reports" at bounding box center [86, 258] width 109 height 22
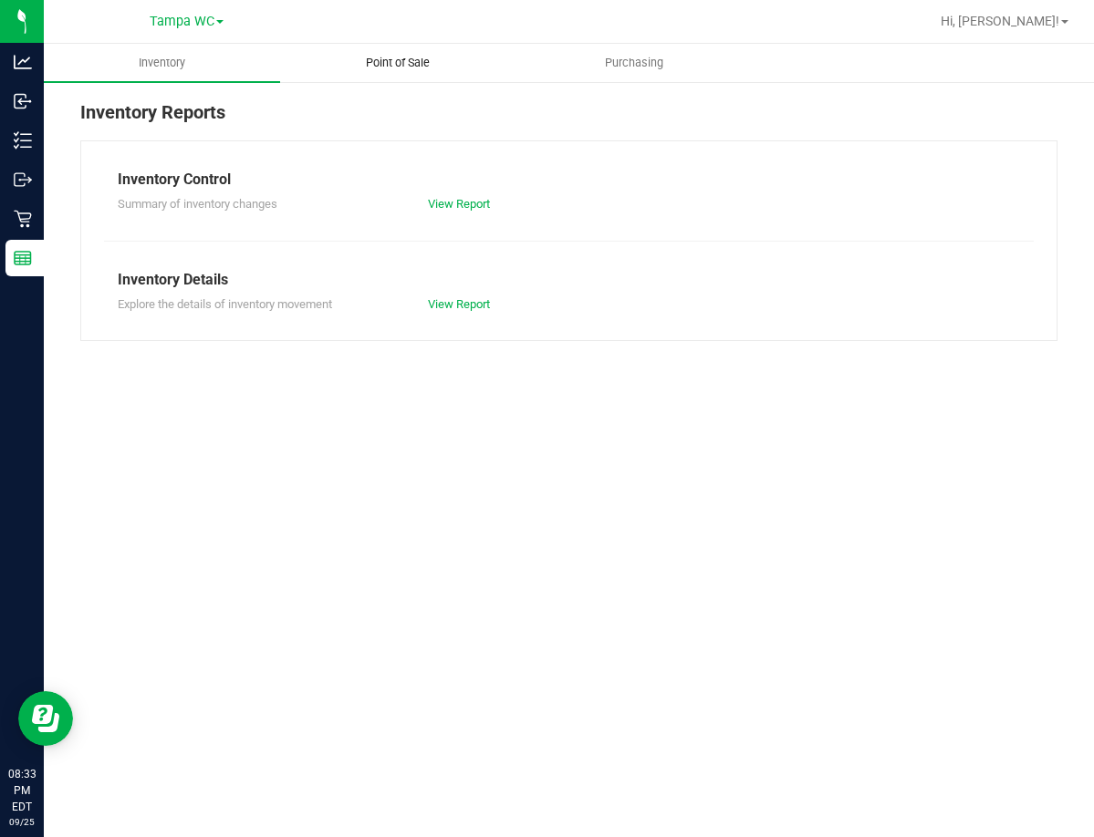
click at [441, 56] on span "Point of Sale" at bounding box center [397, 63] width 113 height 16
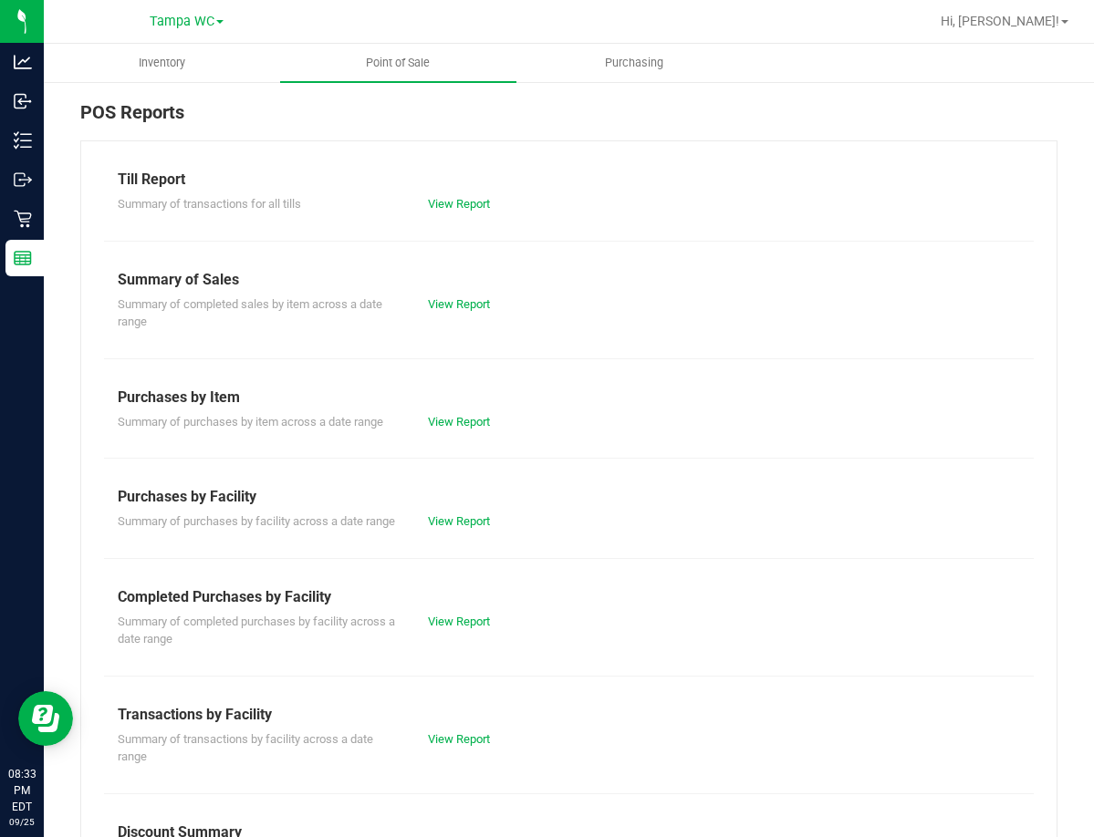
click at [438, 195] on div "View Report" at bounding box center [569, 204] width 310 height 18
click at [438, 197] on link "View Report" at bounding box center [459, 204] width 62 height 14
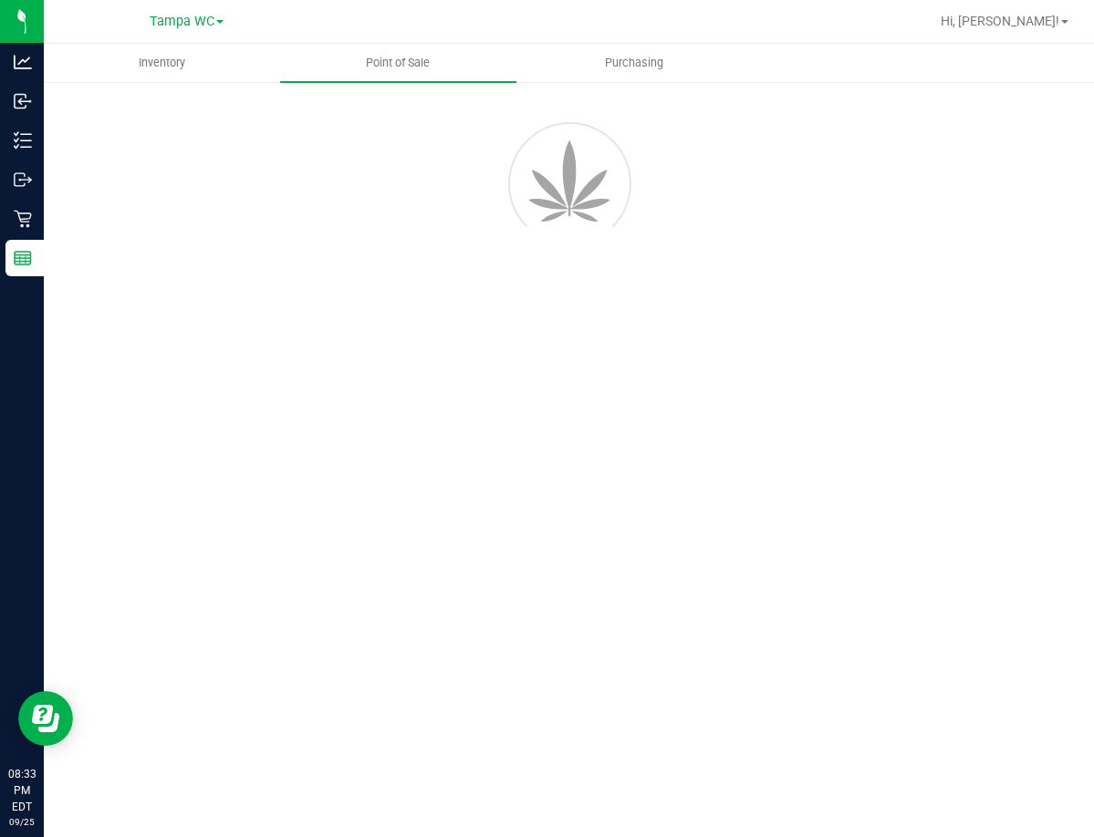
click at [441, 204] on div at bounding box center [569, 181] width 1004 height 164
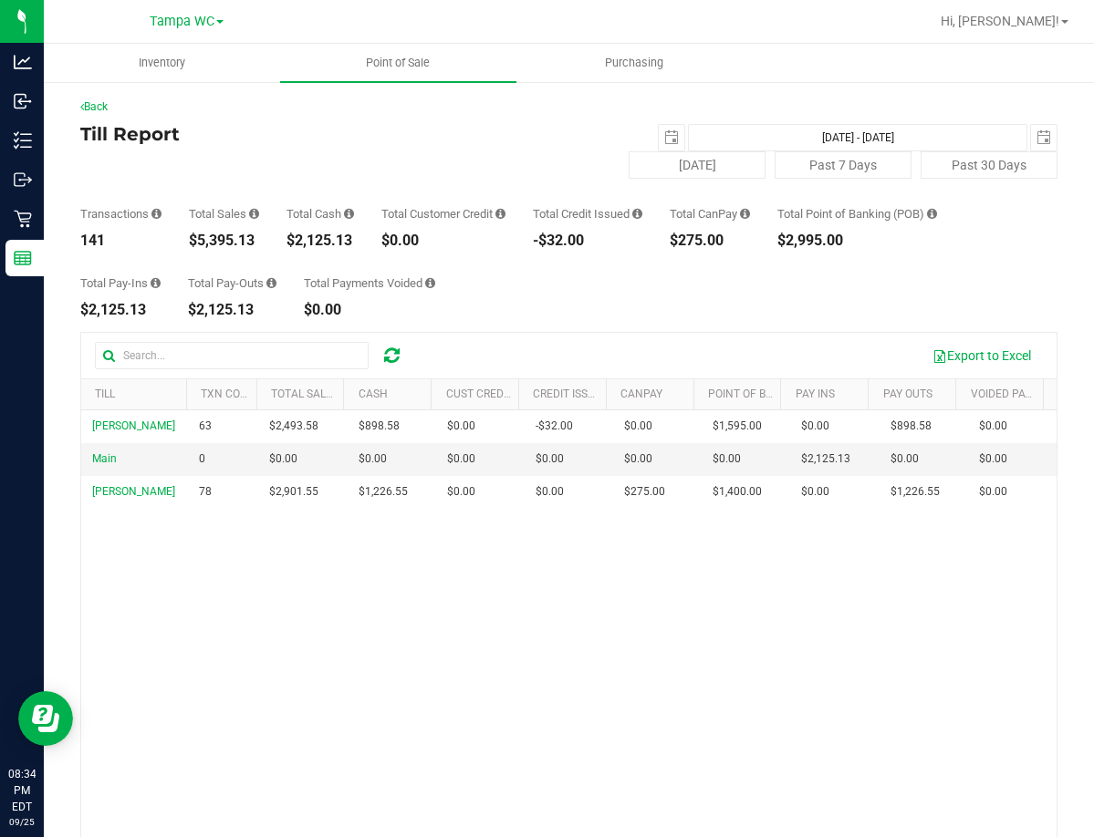
click at [344, 243] on div "$2,125.13" at bounding box center [320, 241] width 68 height 15
copy div "2,125.13"
